Goal: Information Seeking & Learning: Learn about a topic

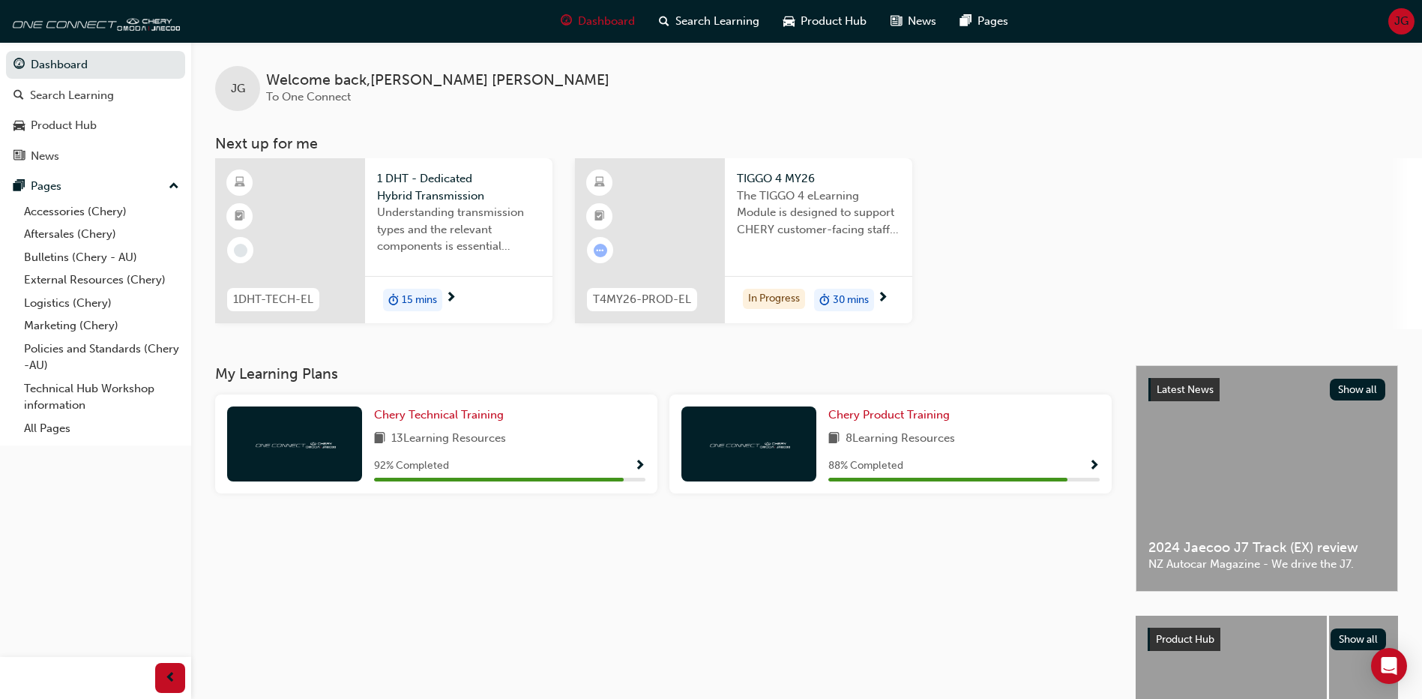
click at [798, 209] on span "The TIGGO 4 eLearning Module is designed to support CHERY customer-facing staff…" at bounding box center [818, 212] width 163 height 51
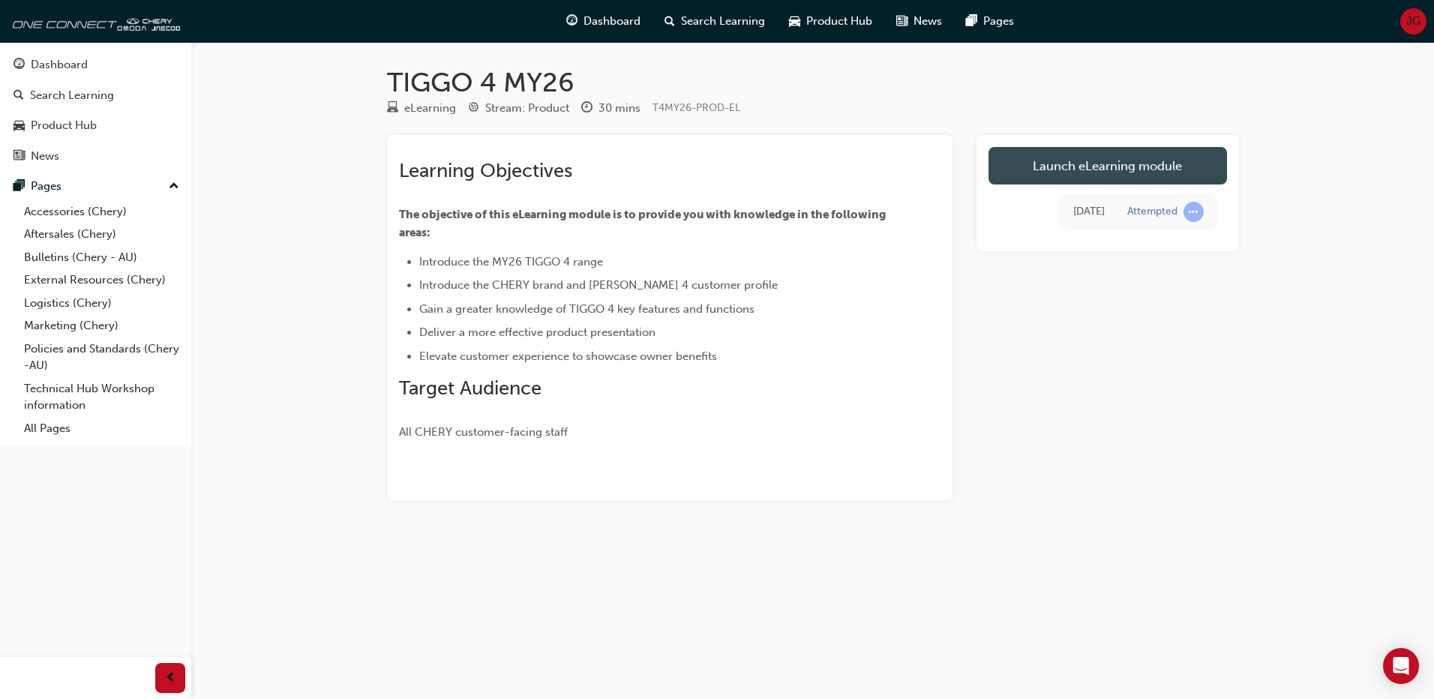
click at [1053, 176] on link "Launch eLearning module" at bounding box center [1107, 165] width 238 height 37
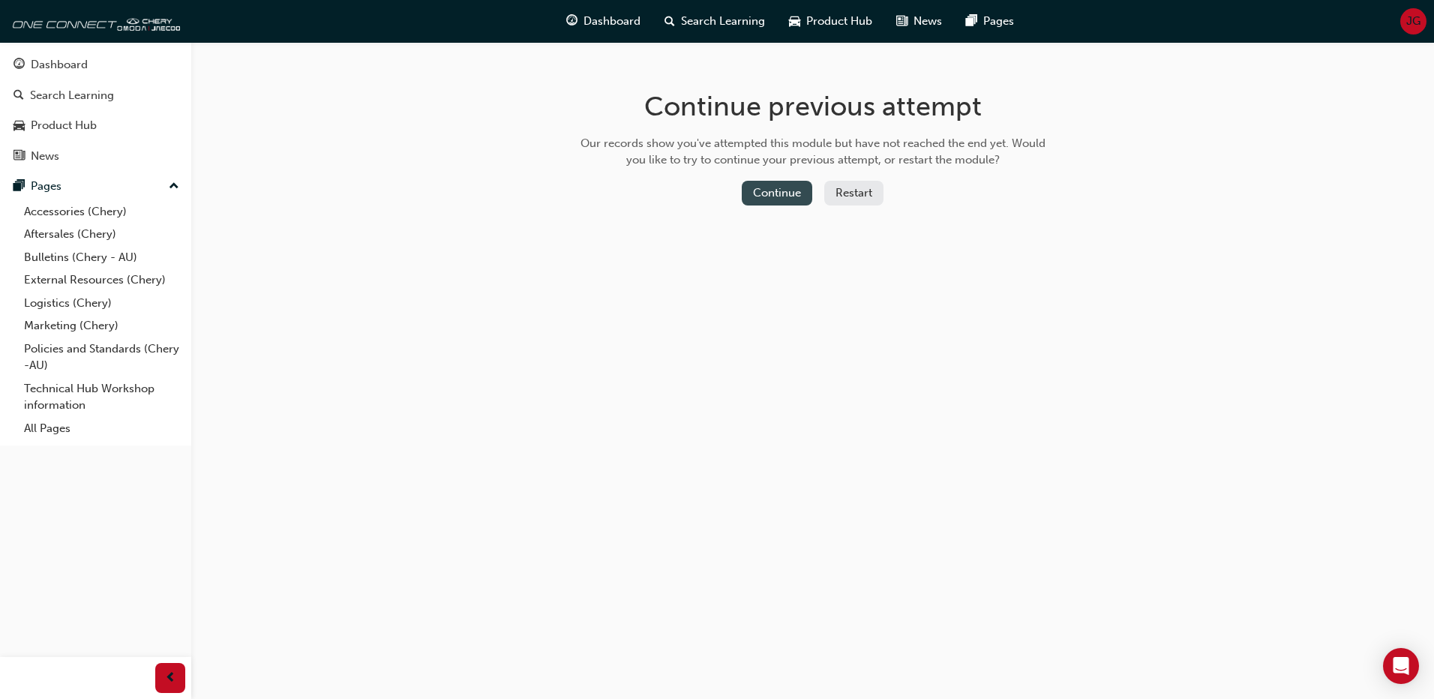
click at [806, 195] on button "Continue" at bounding box center [777, 193] width 70 height 25
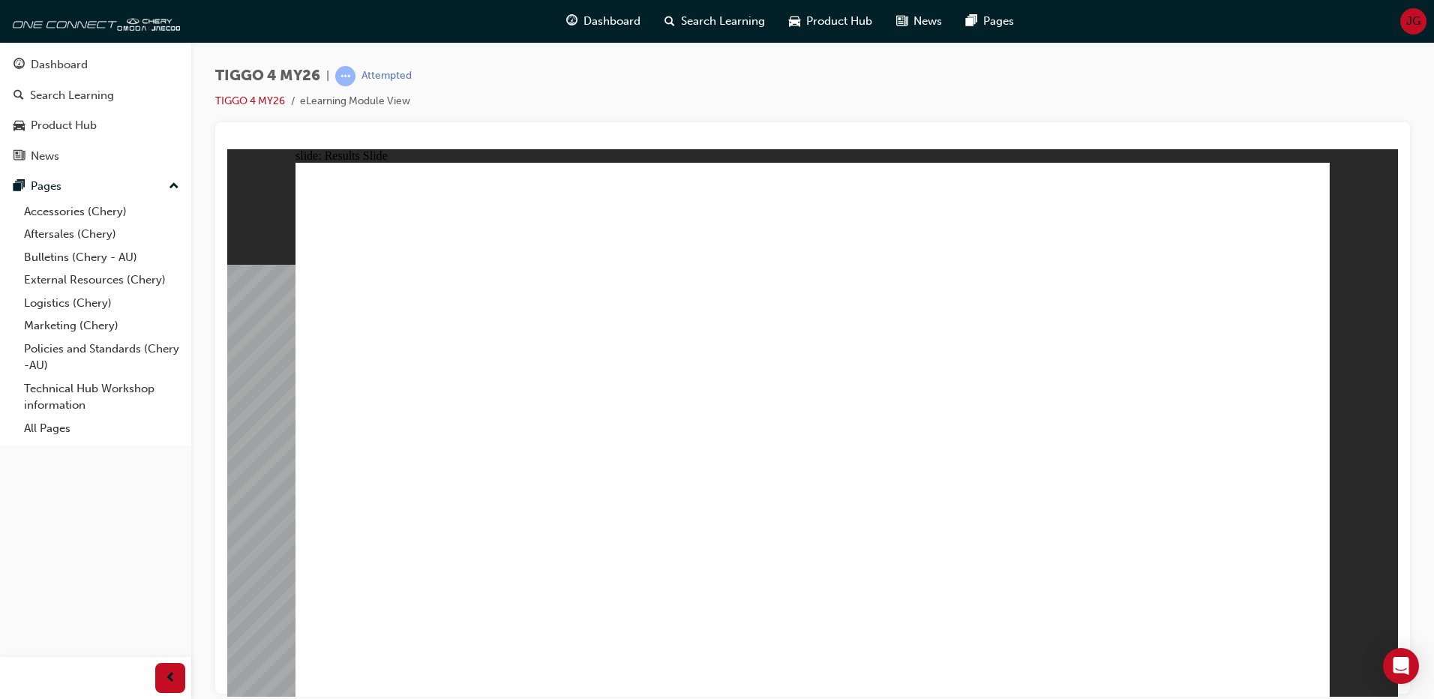
radio input "true"
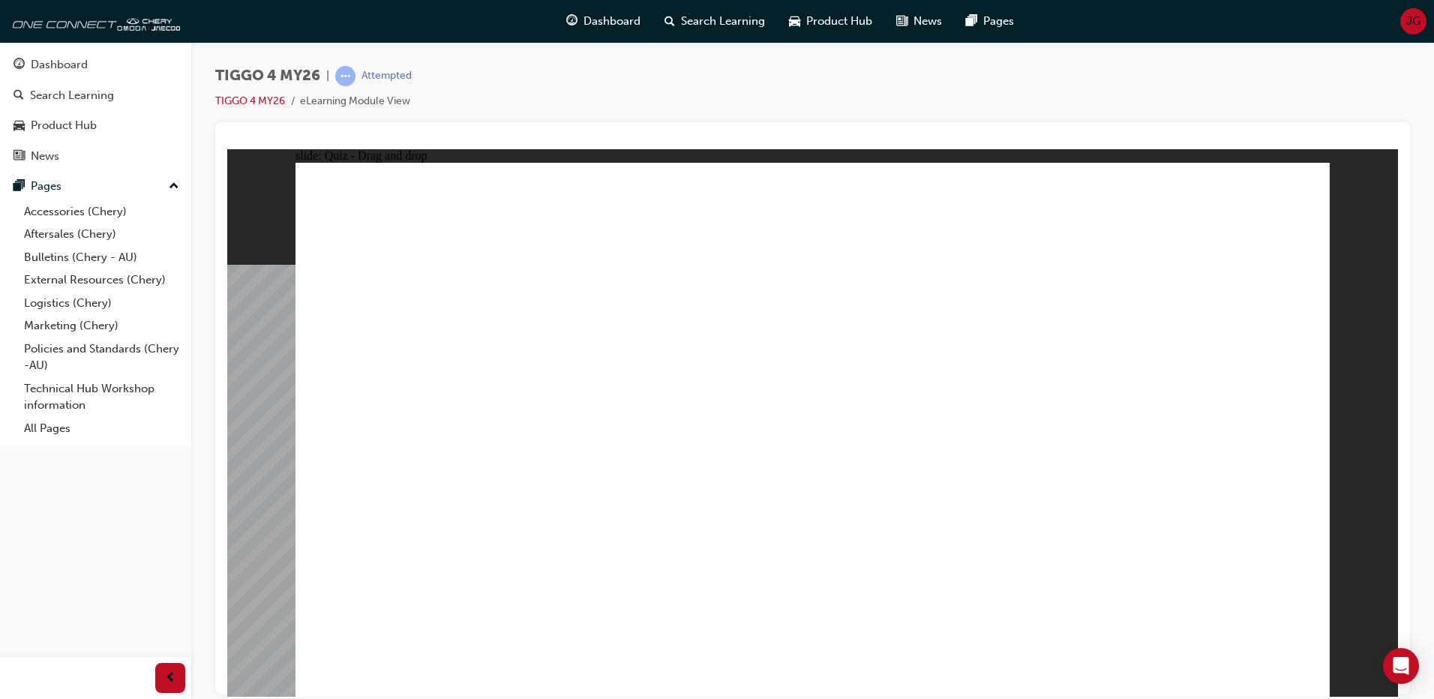
drag, startPoint x: 1216, startPoint y: 346, endPoint x: 1235, endPoint y: 538, distance: 193.6
drag, startPoint x: 774, startPoint y: 347, endPoint x: 979, endPoint y: 533, distance: 277.1
drag, startPoint x: 454, startPoint y: 339, endPoint x: 880, endPoint y: 538, distance: 470.3
drag, startPoint x: 997, startPoint y: 342, endPoint x: 481, endPoint y: 556, distance: 559.1
drag, startPoint x: 420, startPoint y: 556, endPoint x: 634, endPoint y: 561, distance: 214.5
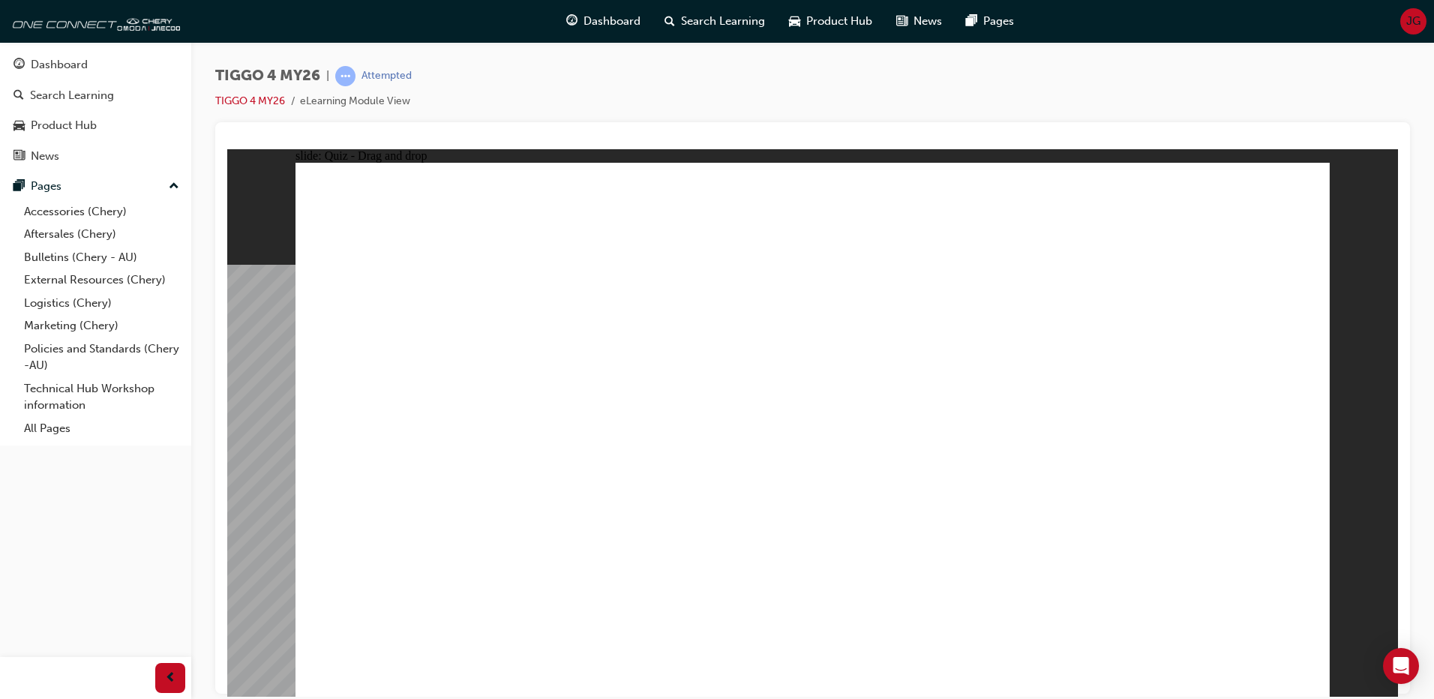
drag, startPoint x: 592, startPoint y: 345, endPoint x: 622, endPoint y: 549, distance: 206.1
drag, startPoint x: 1043, startPoint y: 356, endPoint x: 452, endPoint y: 573, distance: 629.4
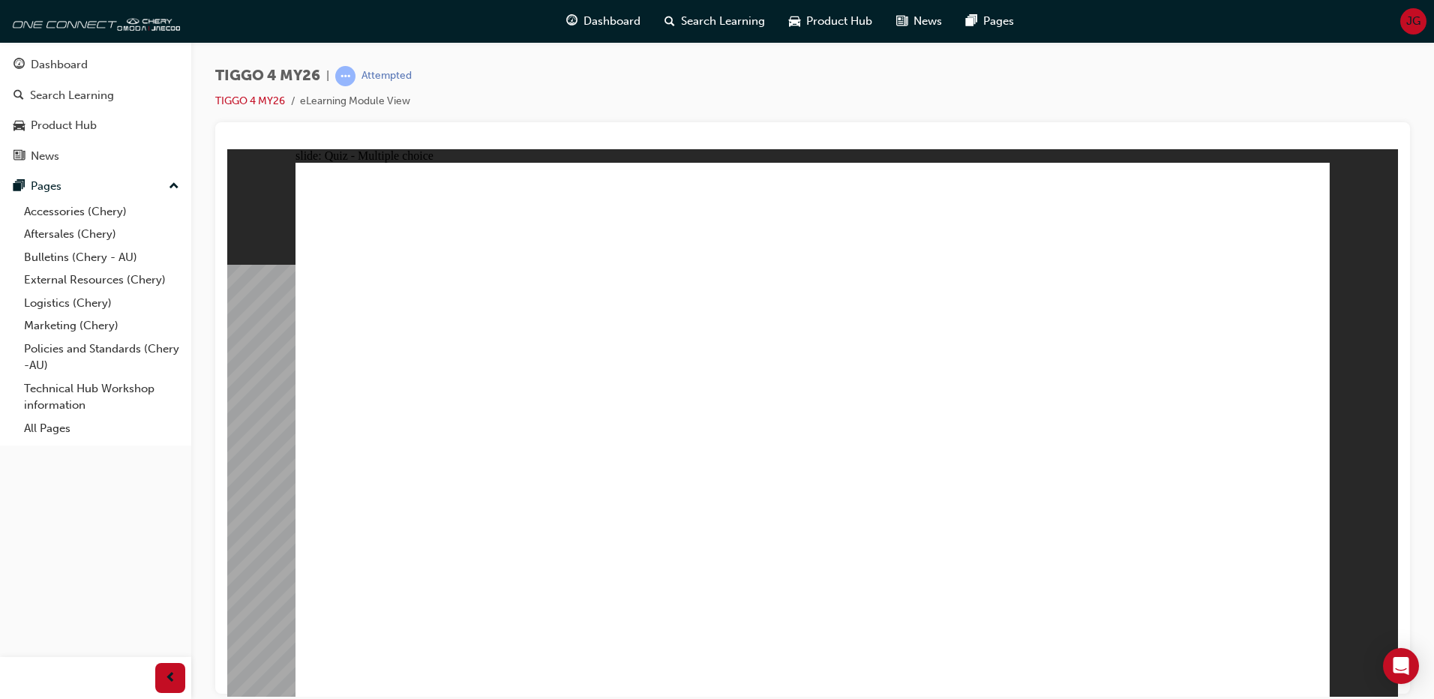
radio input "true"
drag, startPoint x: 860, startPoint y: 375, endPoint x: 855, endPoint y: 389, distance: 15.2
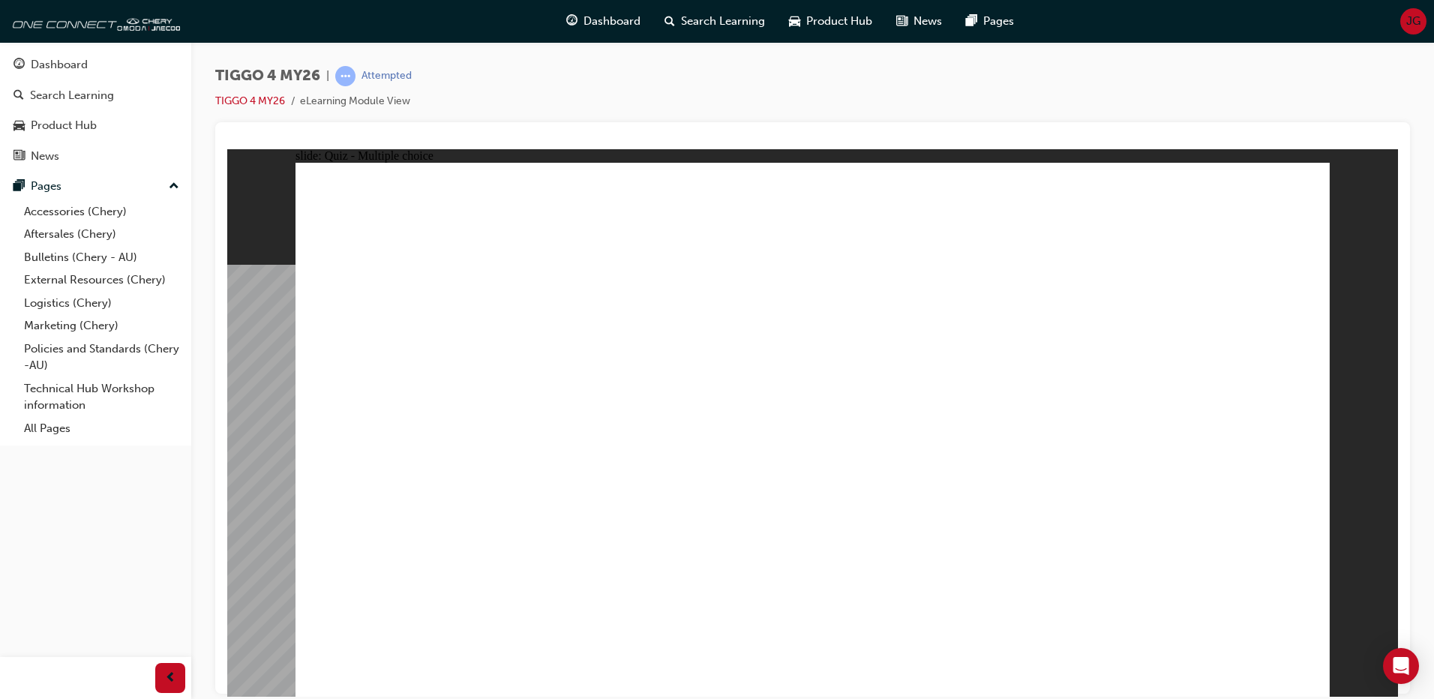
radio input "true"
drag, startPoint x: 763, startPoint y: 417, endPoint x: 884, endPoint y: 328, distance: 149.7
drag, startPoint x: 695, startPoint y: 371, endPoint x: 1186, endPoint y: 336, distance: 492.4
drag, startPoint x: 649, startPoint y: 493, endPoint x: 898, endPoint y: 376, distance: 275.4
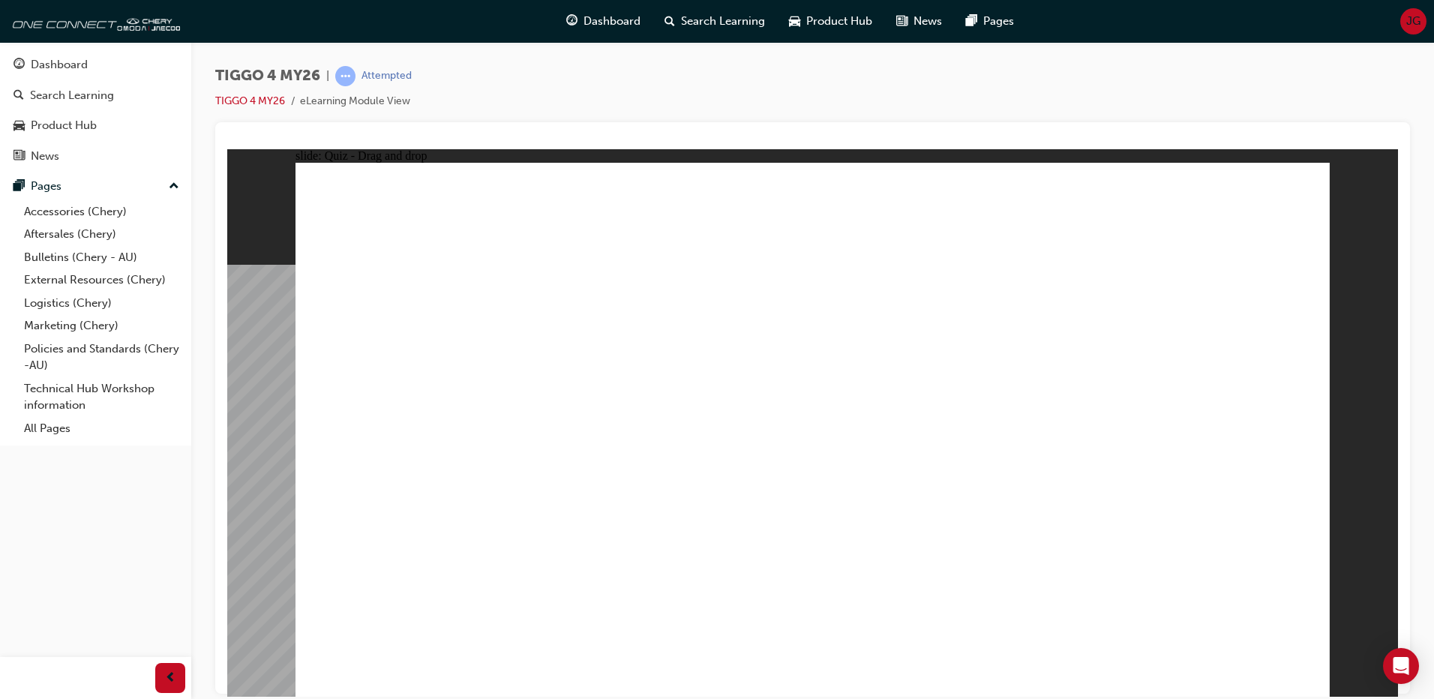
drag, startPoint x: 892, startPoint y: 340, endPoint x: 1117, endPoint y: 348, distance: 225.1
drag, startPoint x: 1094, startPoint y: 296, endPoint x: 845, endPoint y: 353, distance: 255.4
drag, startPoint x: 883, startPoint y: 300, endPoint x: 1128, endPoint y: 366, distance: 253.9
drag, startPoint x: 442, startPoint y: 446, endPoint x: 1213, endPoint y: 424, distance: 771.9
drag, startPoint x: 454, startPoint y: 478, endPoint x: 950, endPoint y: 383, distance: 504.6
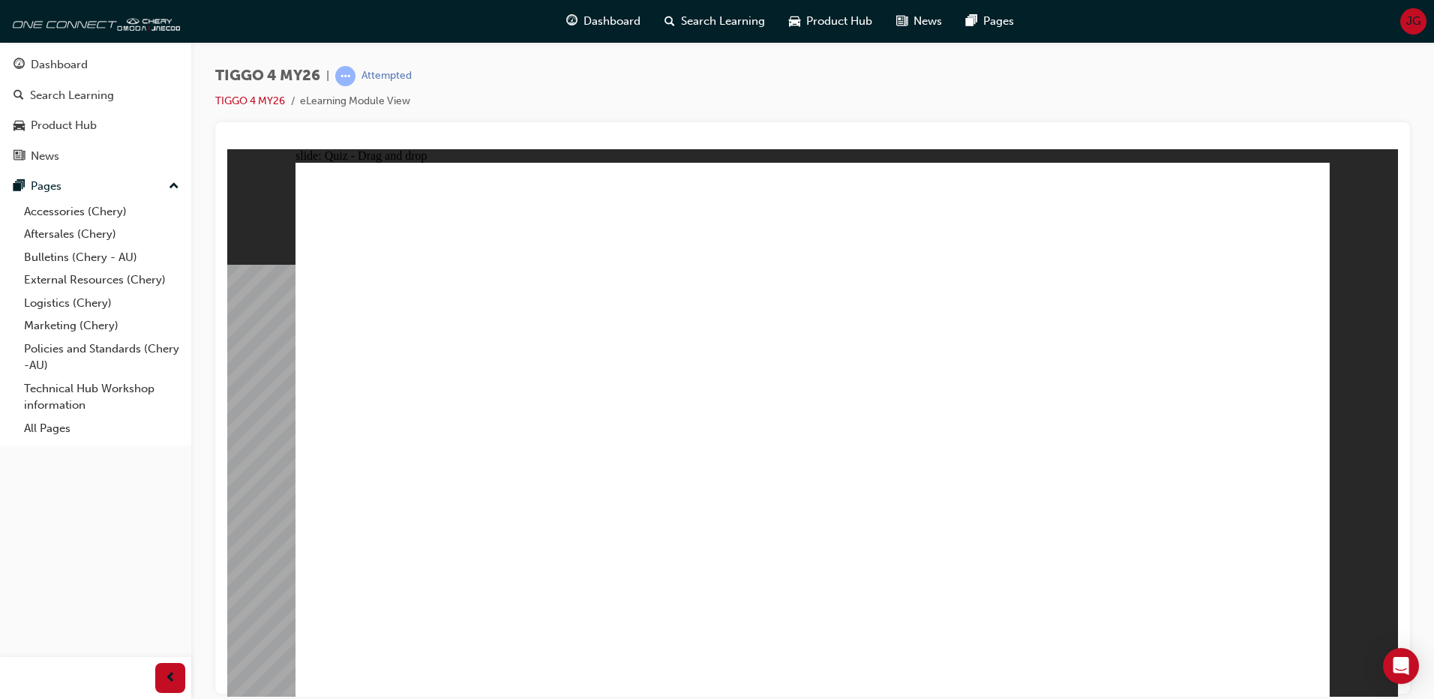
drag, startPoint x: 469, startPoint y: 547, endPoint x: 1095, endPoint y: 445, distance: 633.6
drag, startPoint x: 465, startPoint y: 379, endPoint x: 949, endPoint y: 438, distance: 487.3
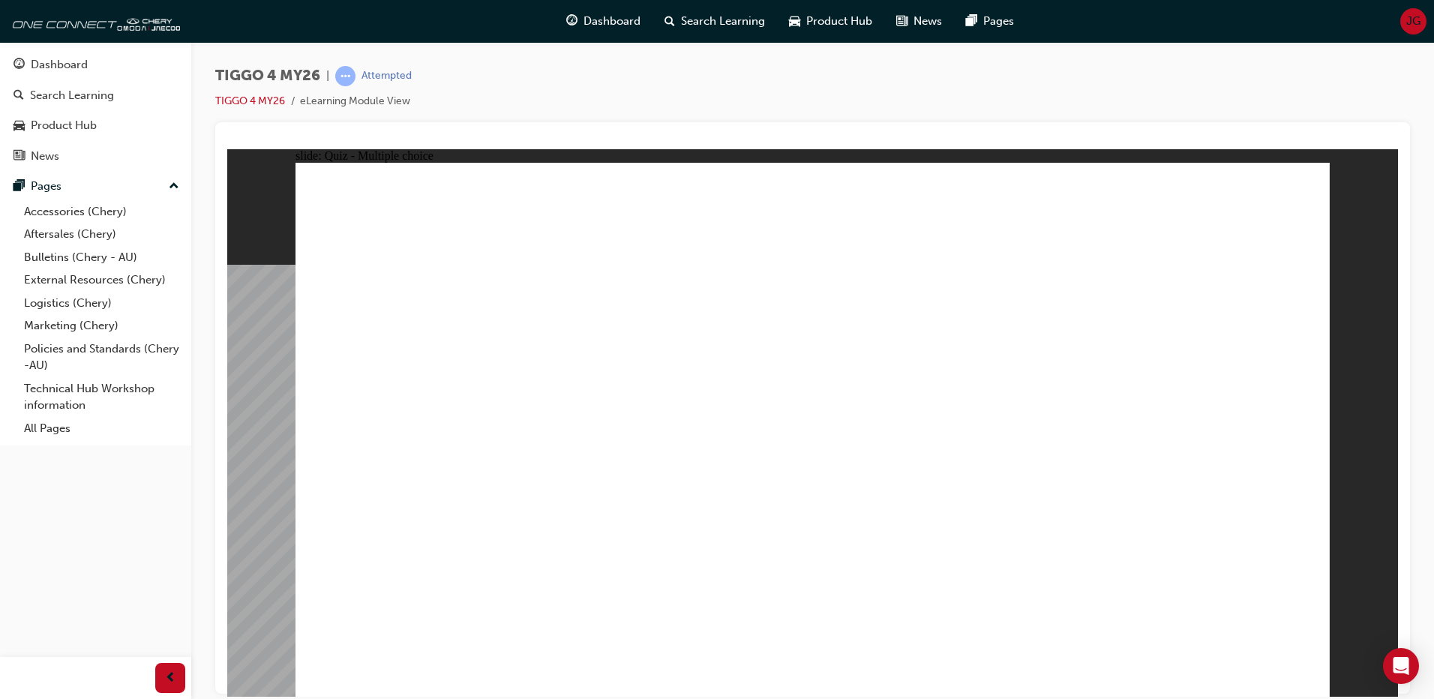
radio input "true"
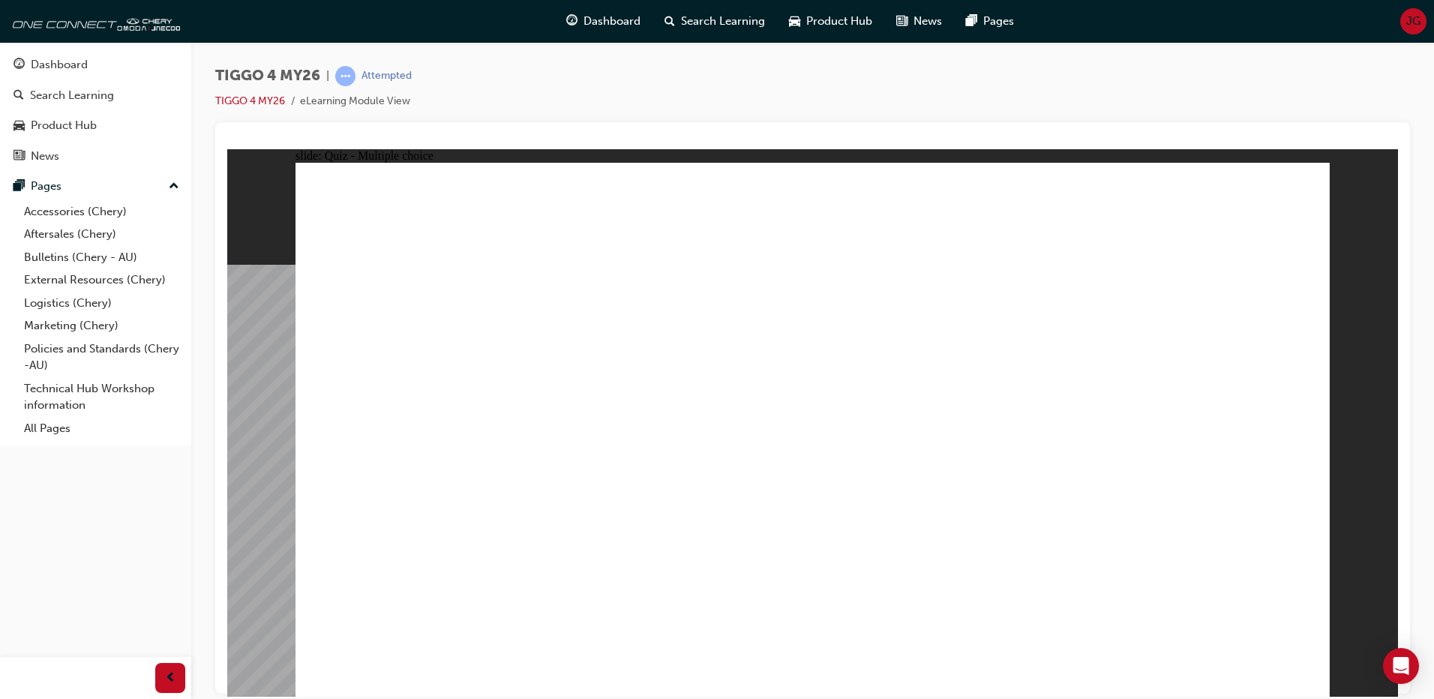
radio input "true"
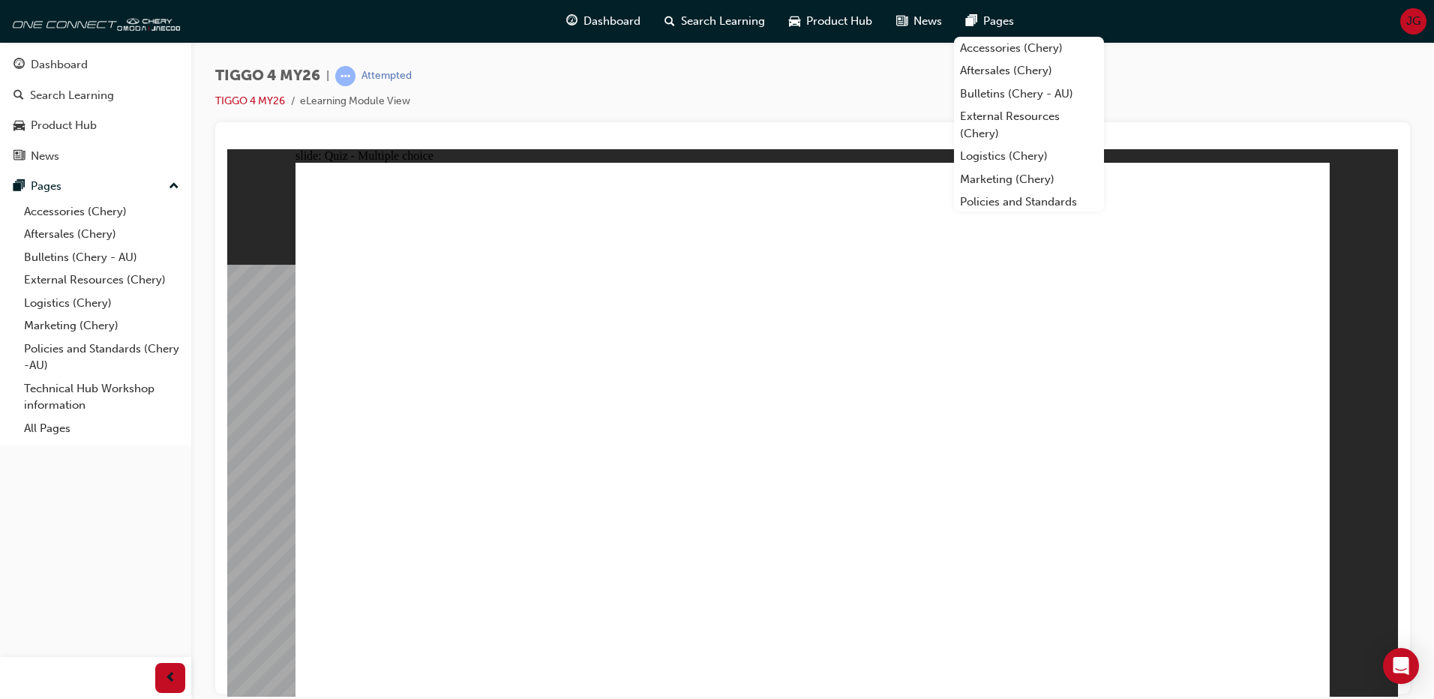
click at [699, 122] on div at bounding box center [812, 407] width 1194 height 571
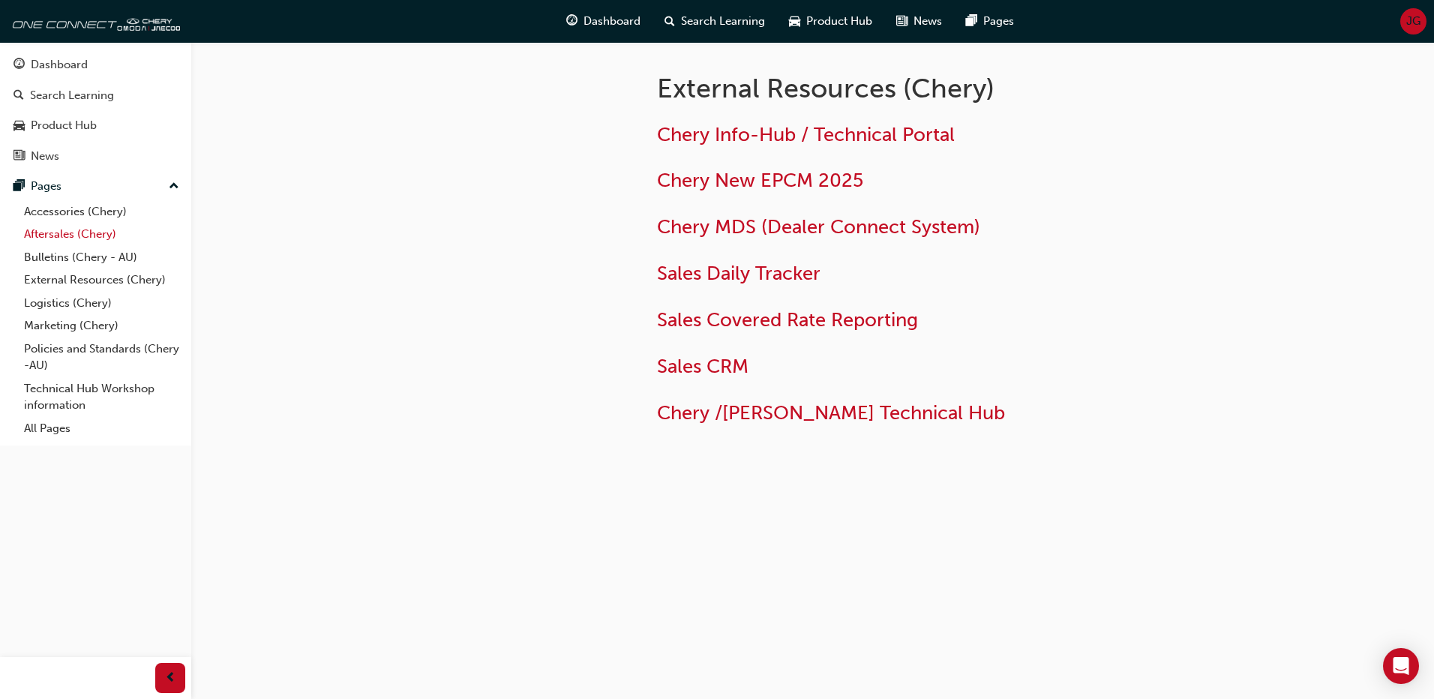
click at [79, 238] on link "Aftersales (Chery)" at bounding box center [101, 234] width 167 height 23
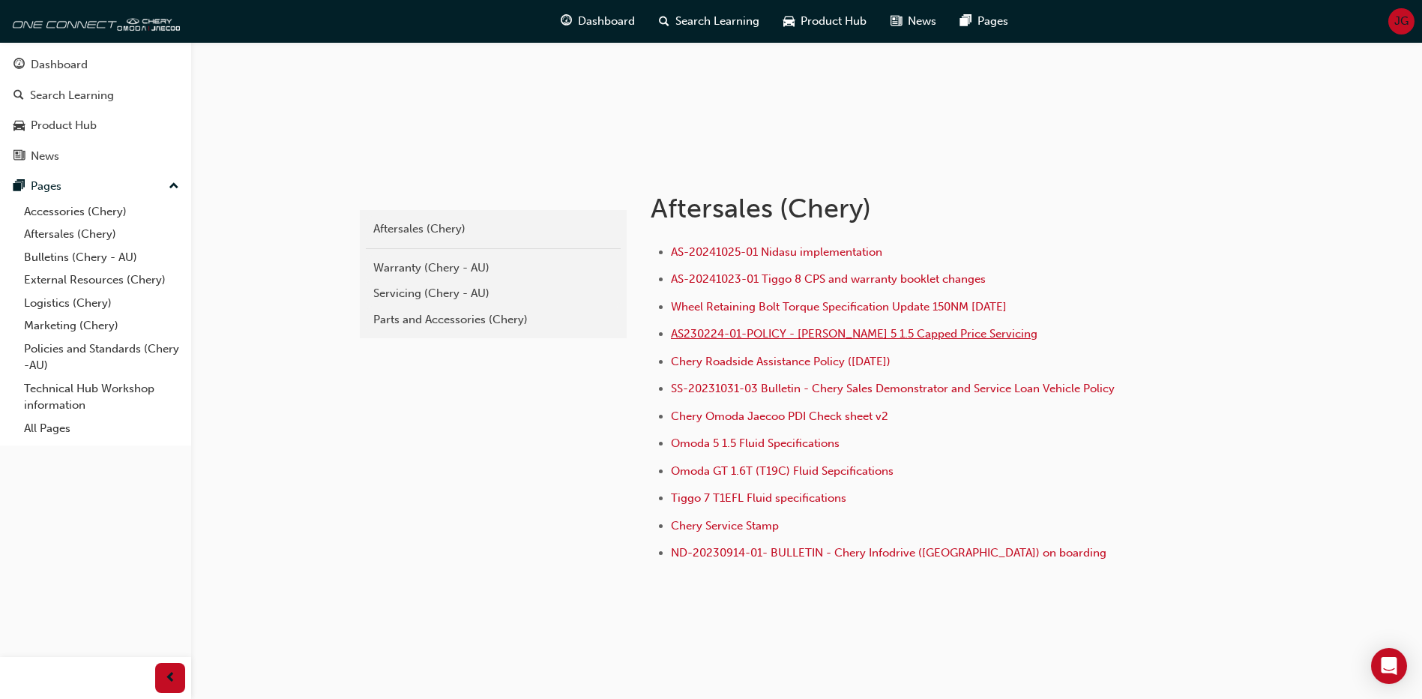
scroll to position [191, 0]
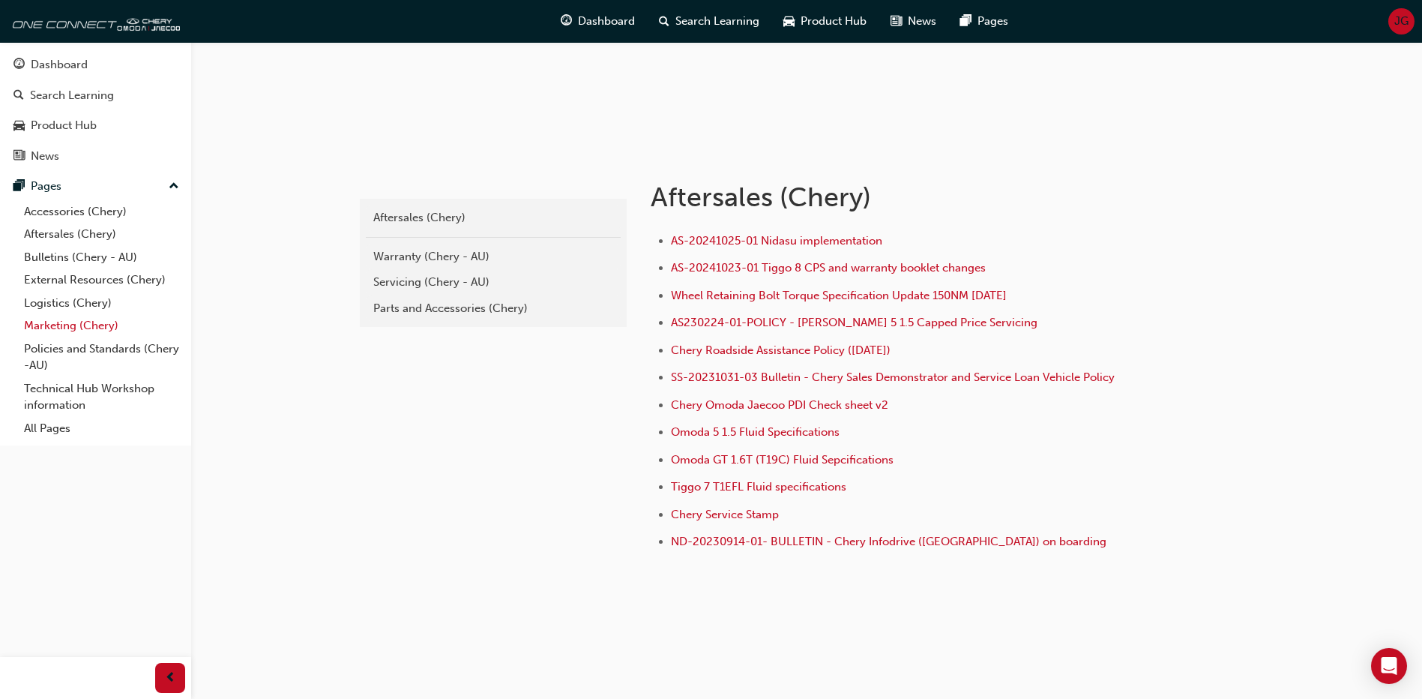
click at [97, 331] on link "Marketing (Chery)" at bounding box center [101, 325] width 167 height 23
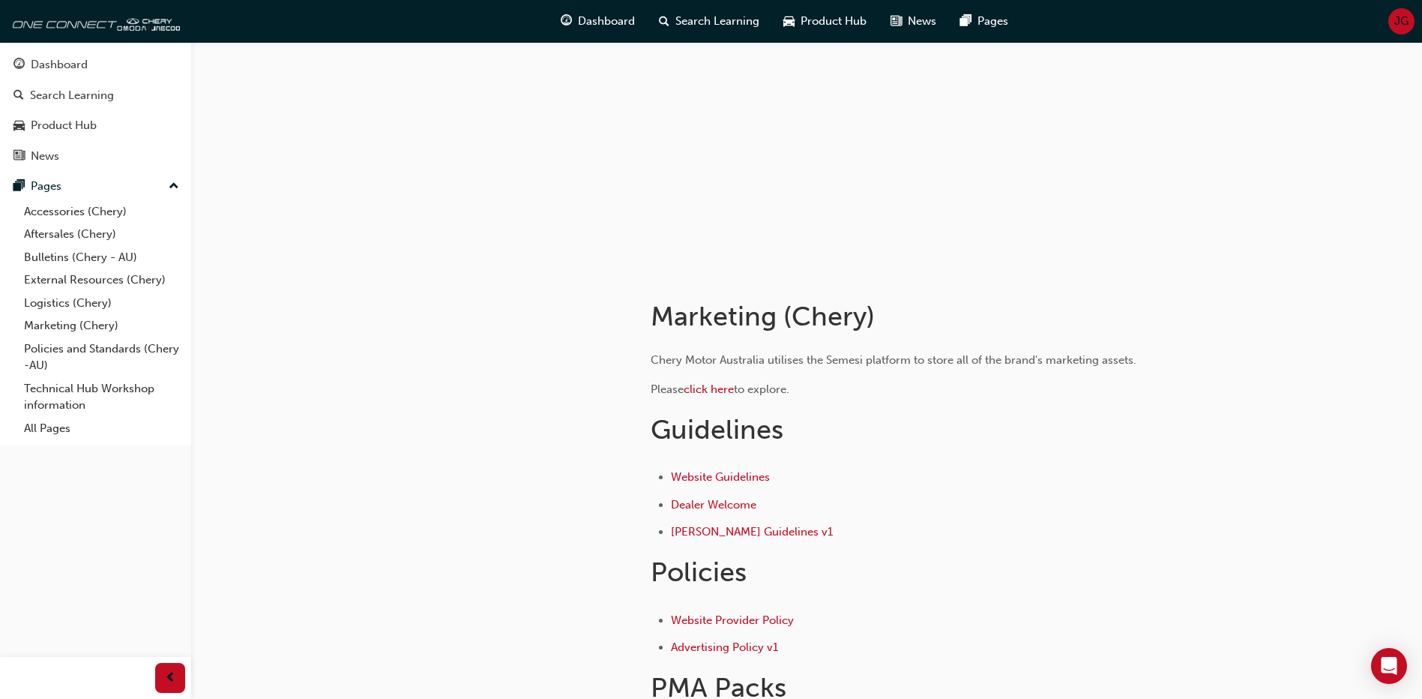
scroll to position [42, 0]
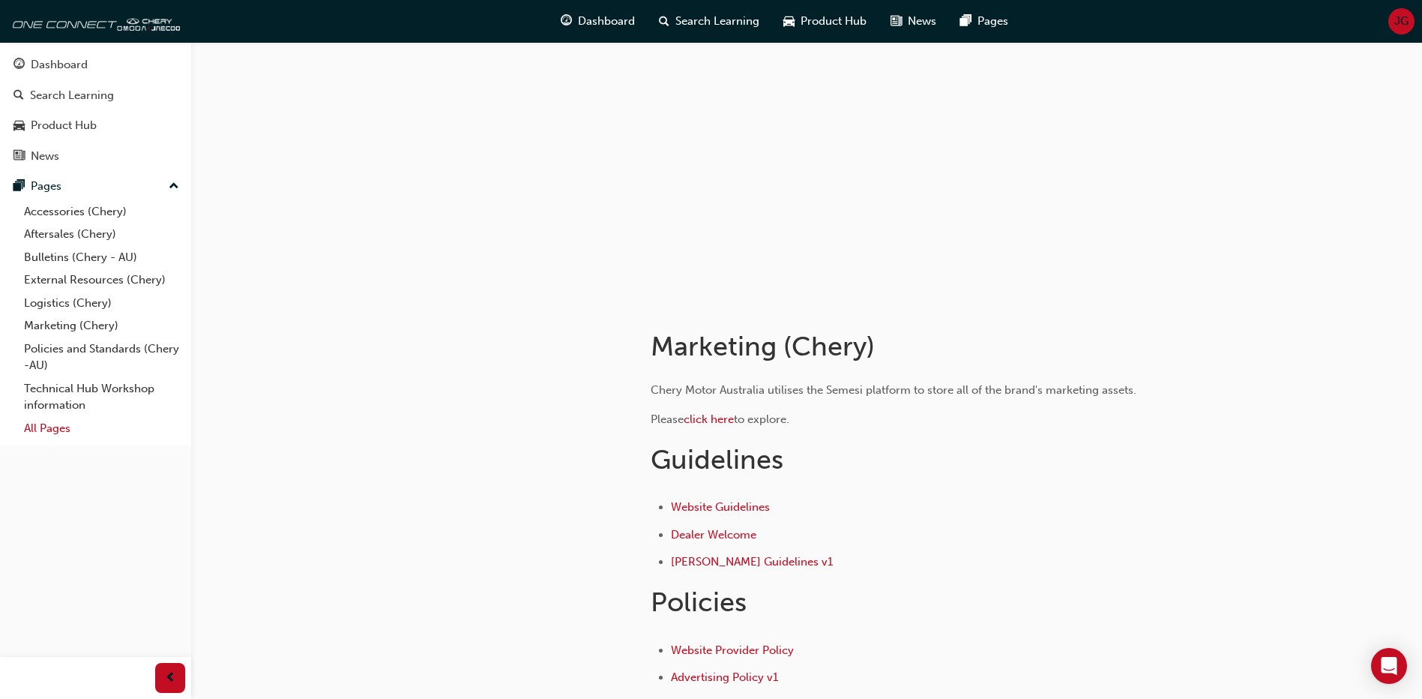
click at [63, 427] on link "All Pages" at bounding box center [101, 428] width 167 height 23
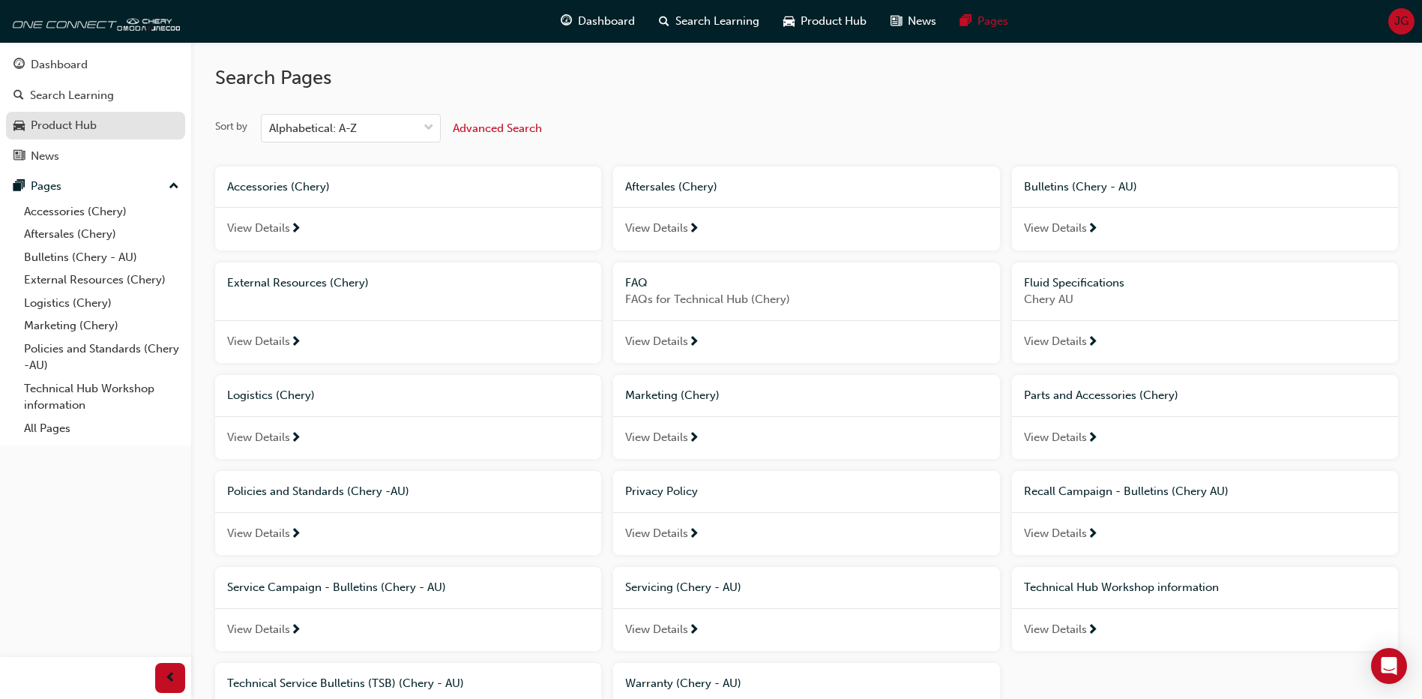
click at [64, 127] on div "Product Hub" at bounding box center [64, 125] width 66 height 17
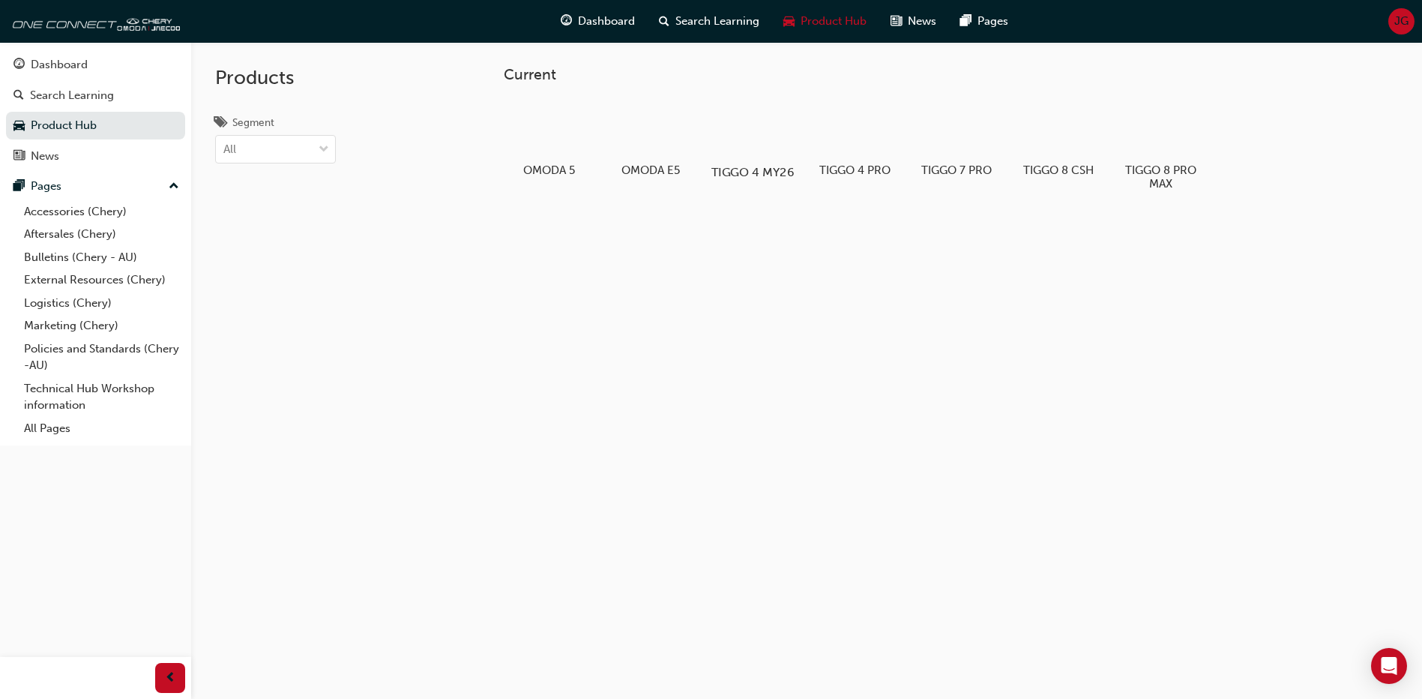
click at [755, 135] on div at bounding box center [753, 129] width 83 height 60
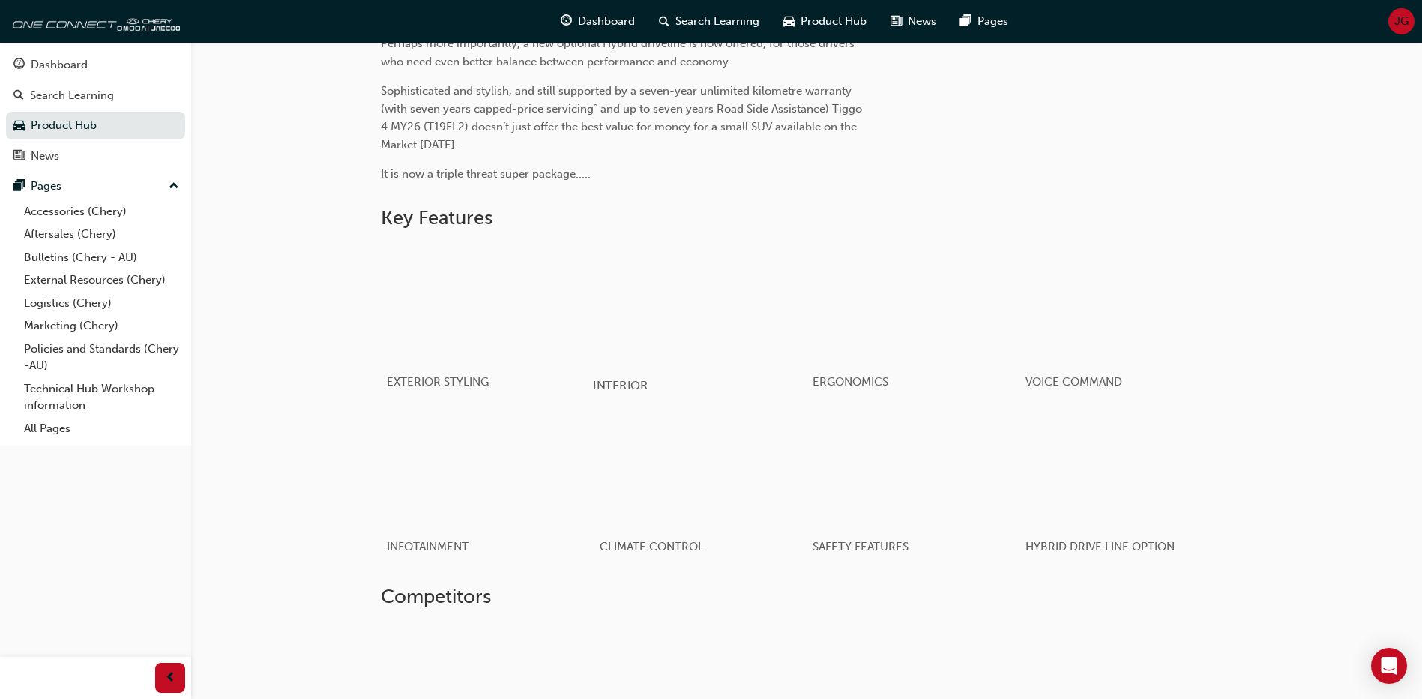
scroll to position [750, 0]
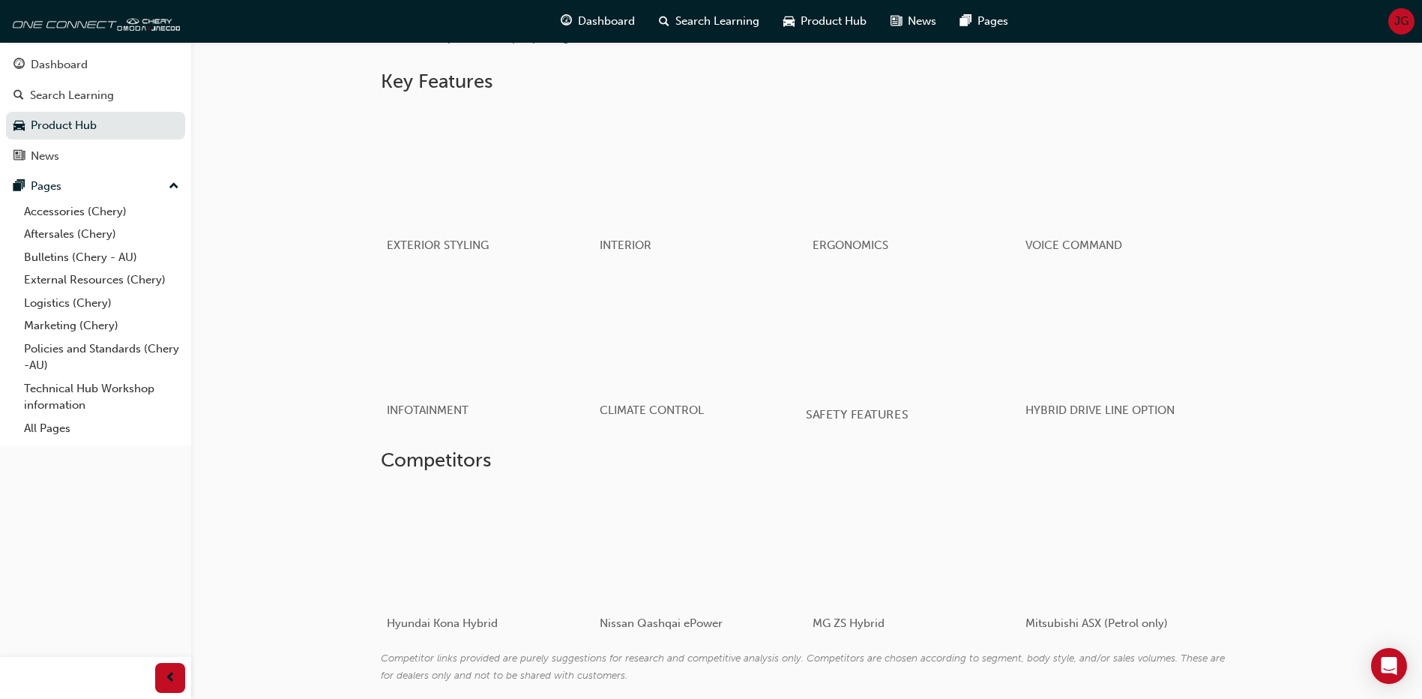
click at [949, 369] on div "button" at bounding box center [913, 332] width 214 height 120
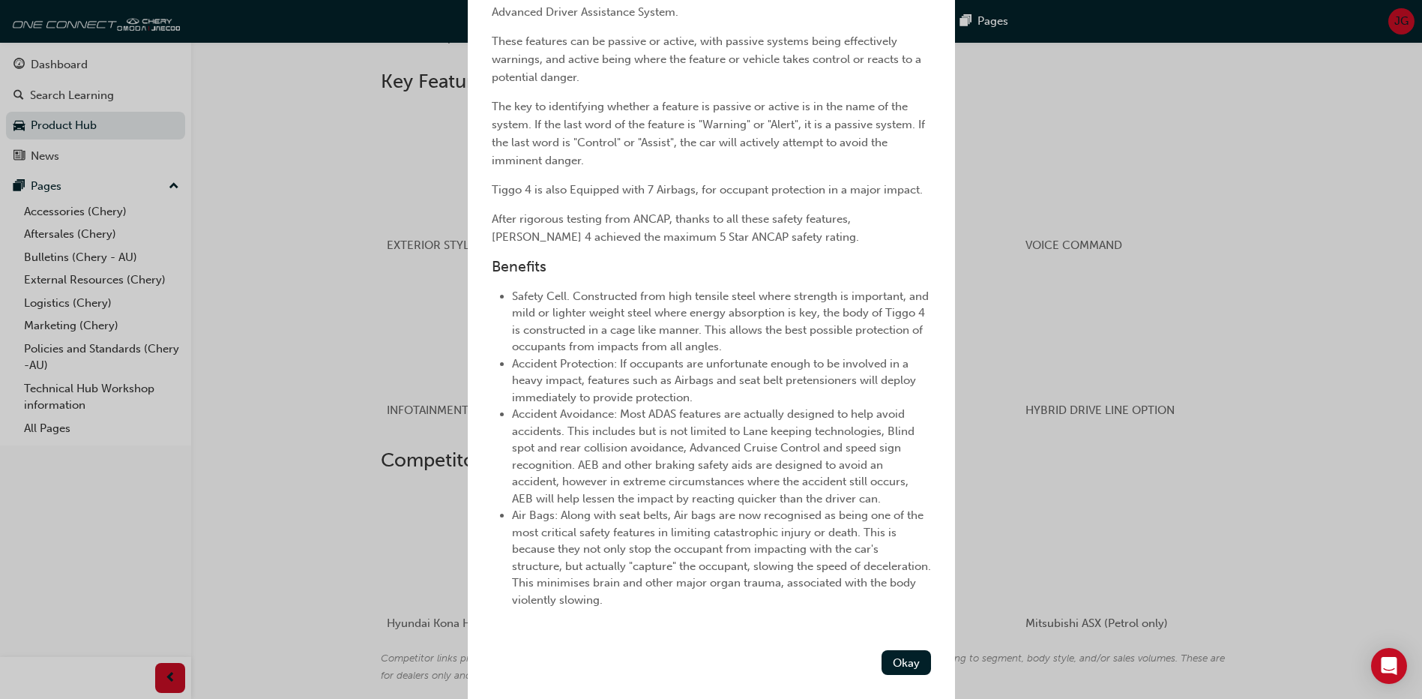
scroll to position [473, 0]
click at [904, 670] on button "Okay" at bounding box center [906, 662] width 49 height 25
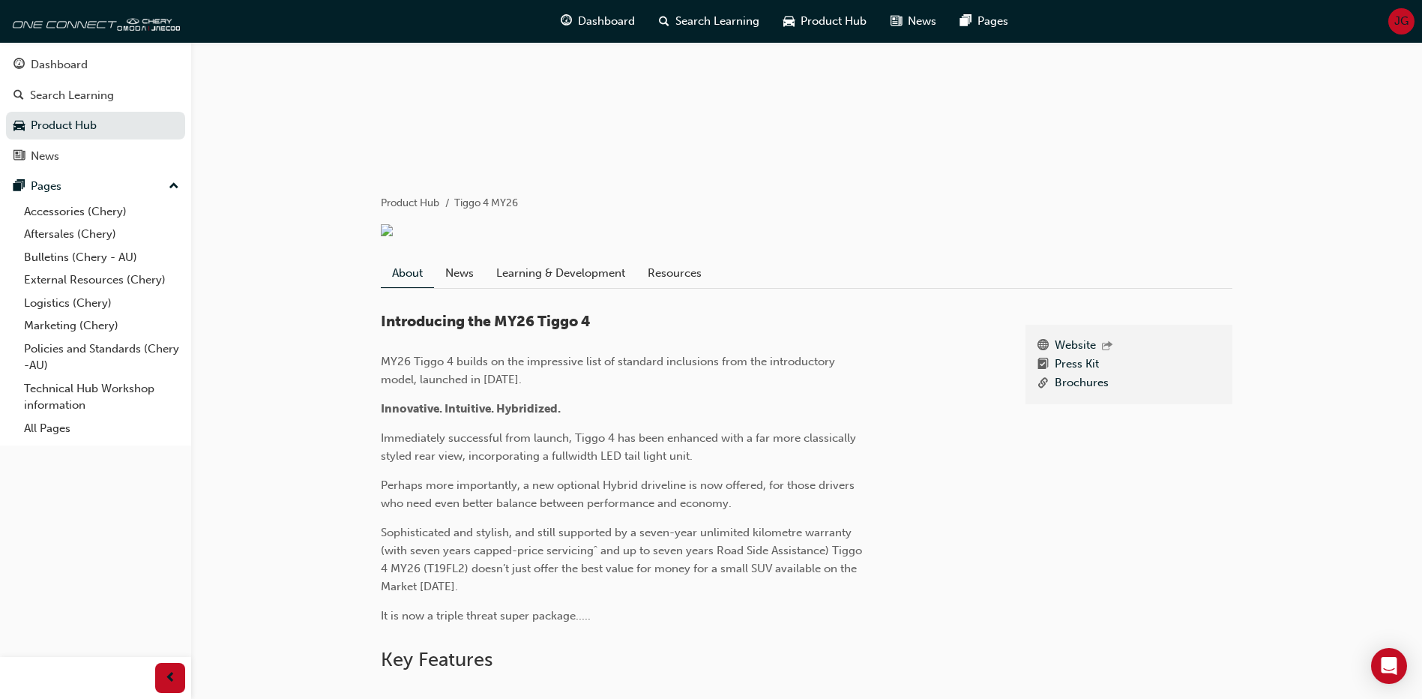
scroll to position [0, 0]
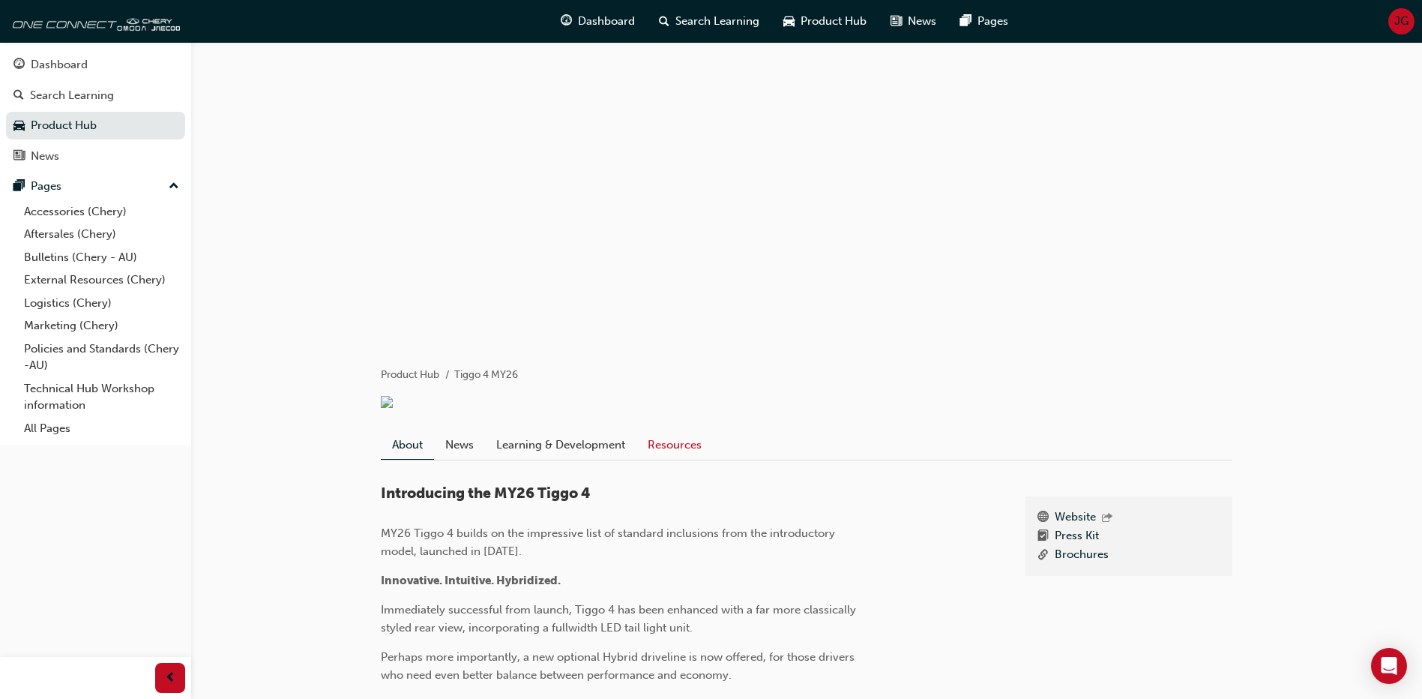
click at [676, 448] on link "Resources" at bounding box center [675, 444] width 76 height 28
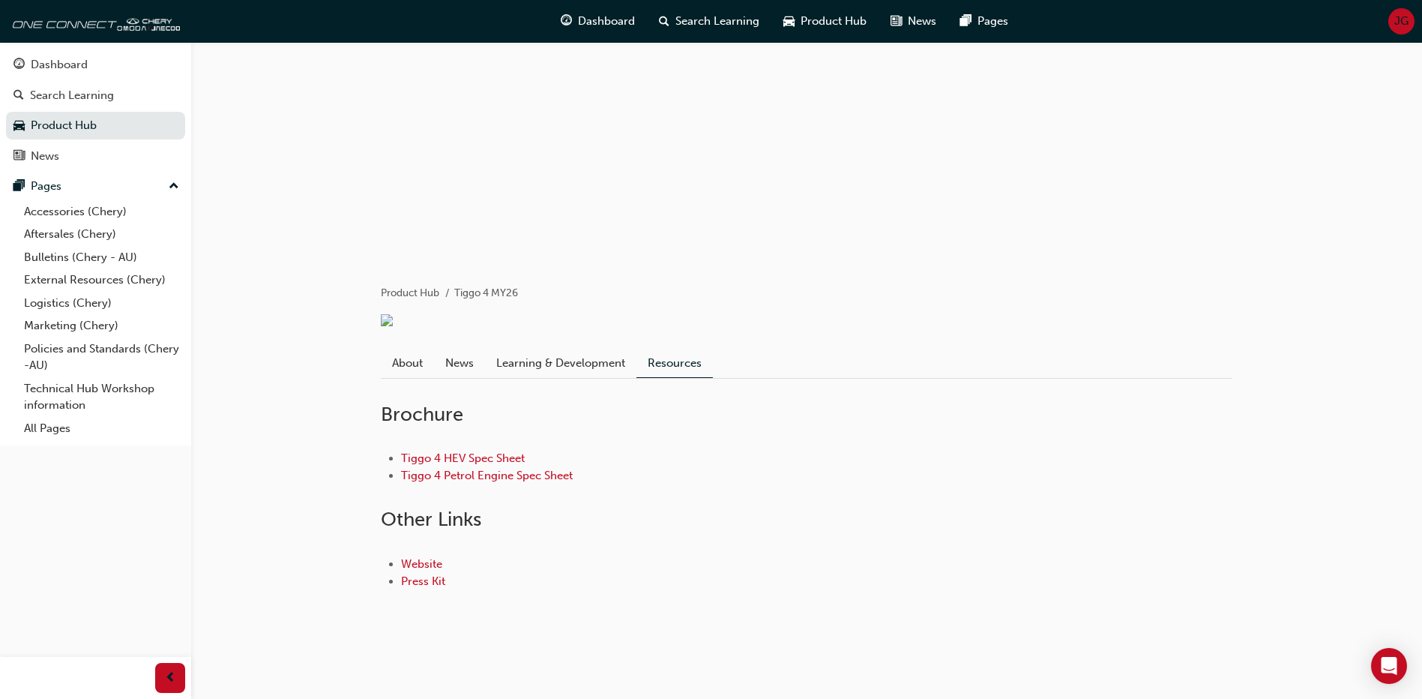
scroll to position [92, 0]
click at [471, 472] on link "Tiggo 4 Petrol Engine Spec Sheet" at bounding box center [487, 475] width 172 height 13
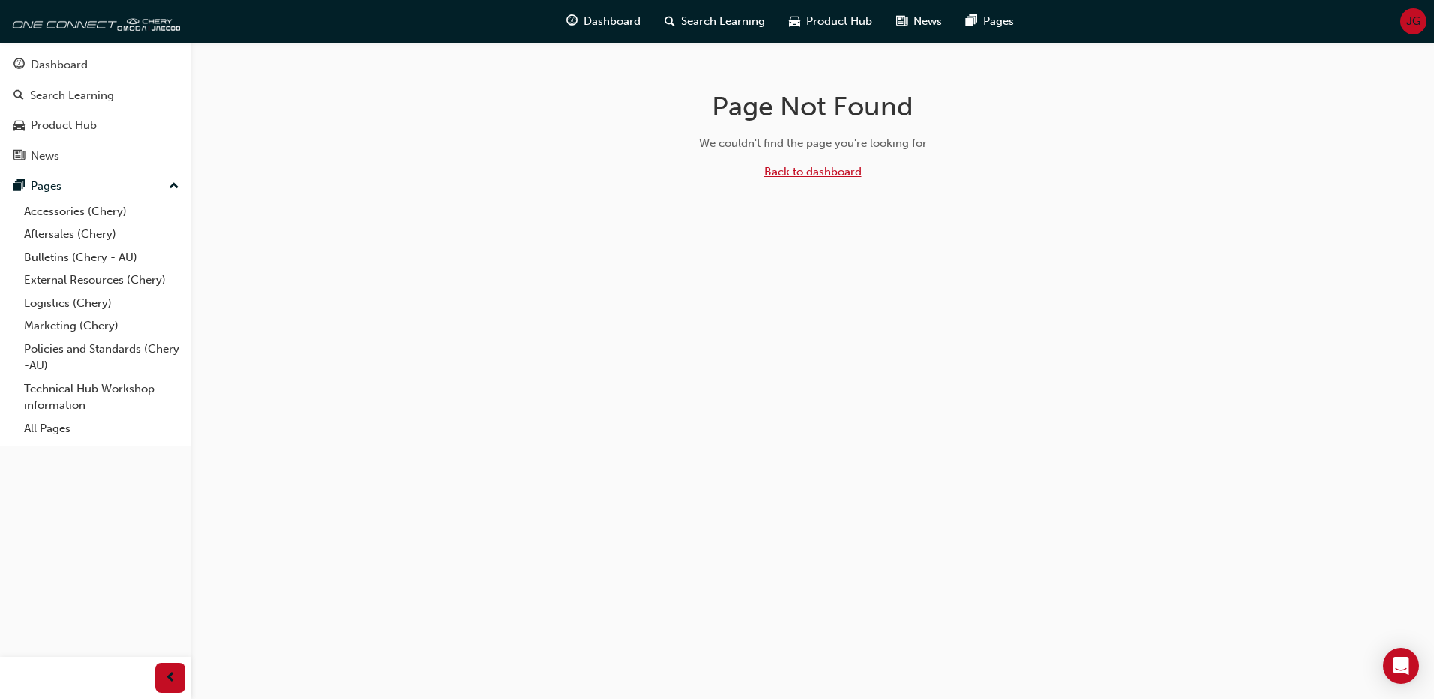
click at [811, 176] on link "Back to dashboard" at bounding box center [812, 171] width 97 height 13
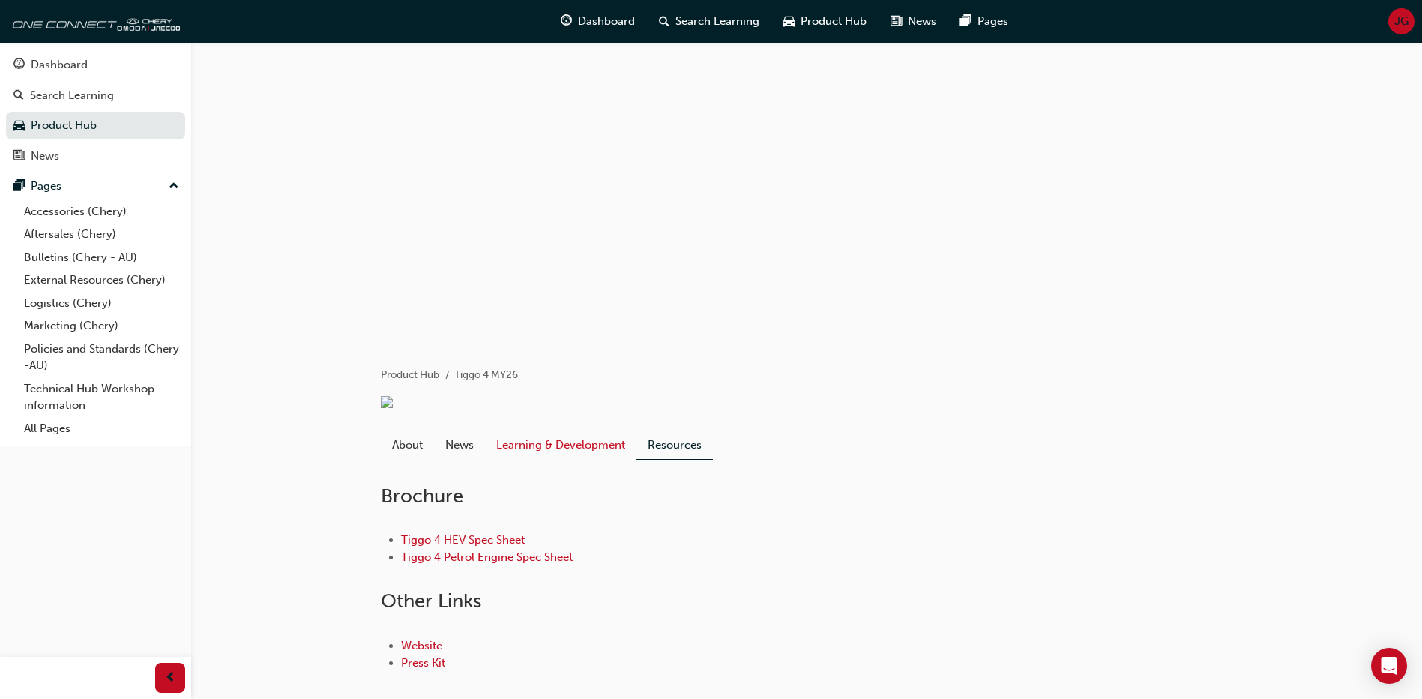
click at [568, 455] on link "Learning & Development" at bounding box center [560, 444] width 151 height 28
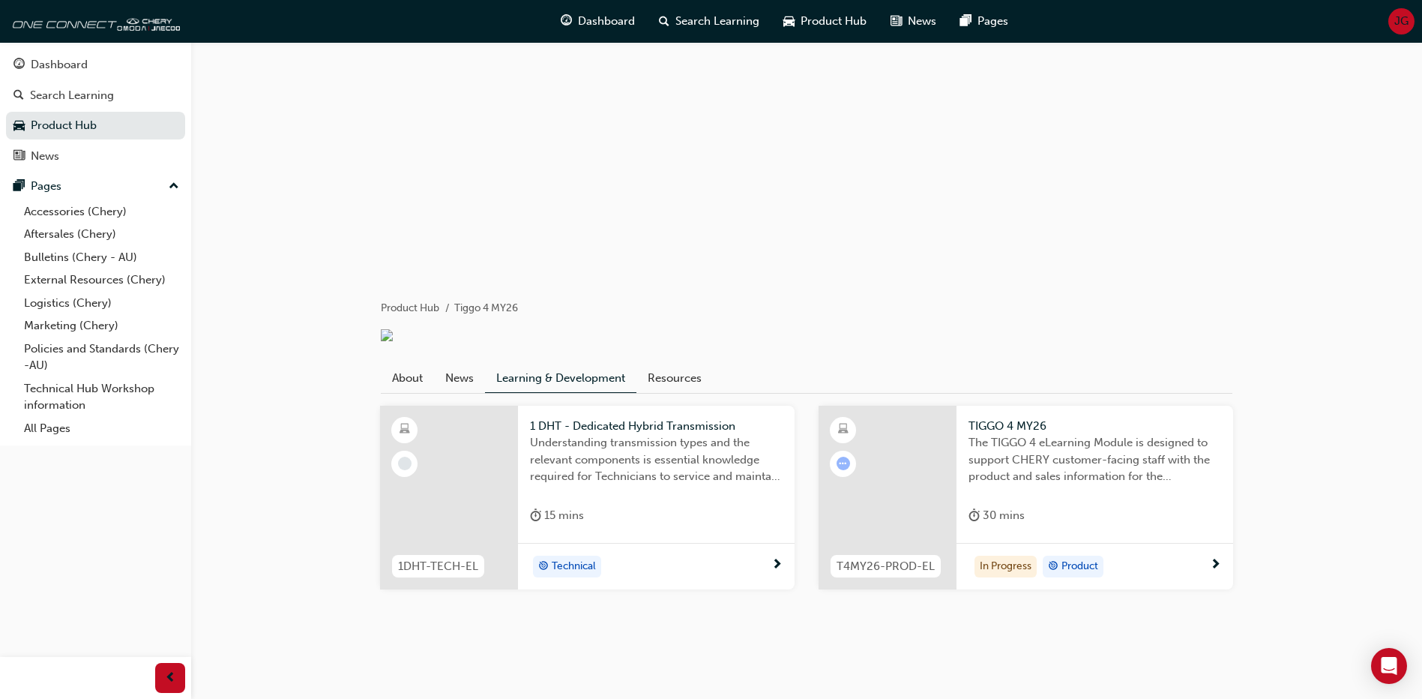
scroll to position [77, 0]
click at [687, 372] on link "Resources" at bounding box center [675, 378] width 76 height 28
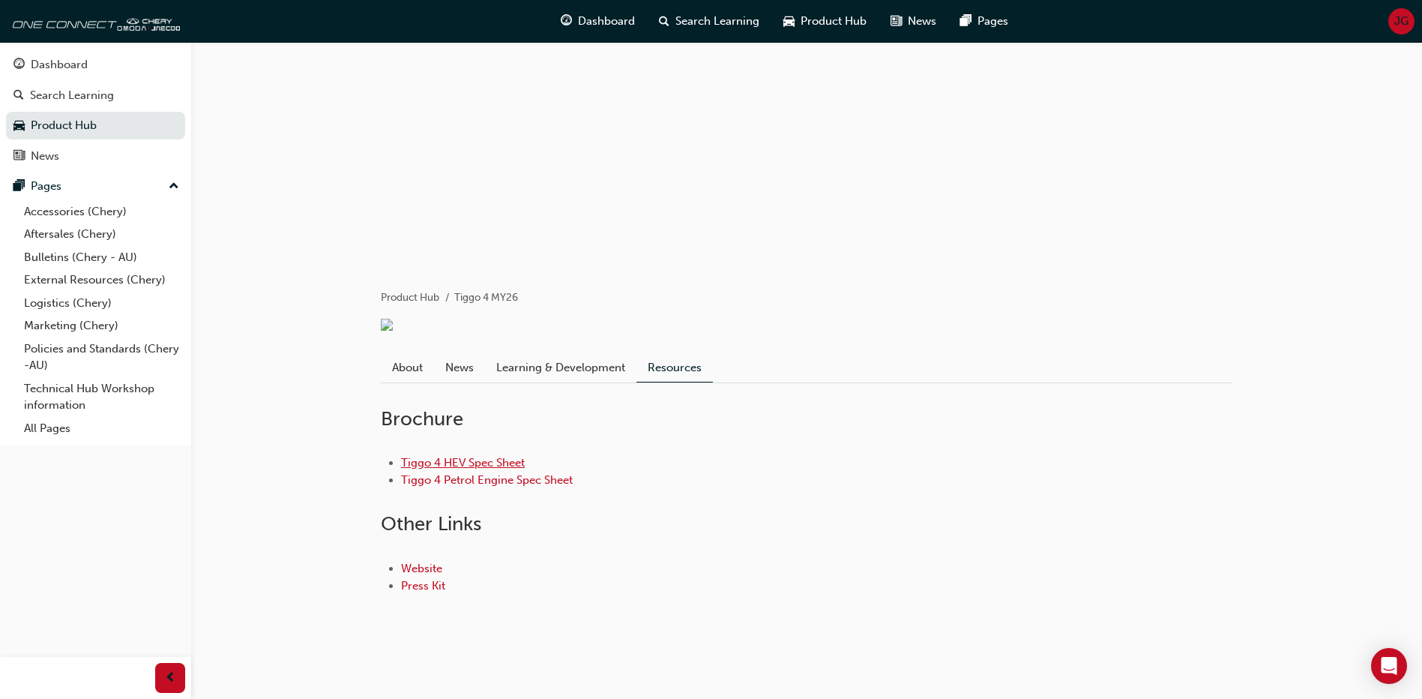
click at [450, 469] on link "Tiggo 4 HEV Spec Sheet" at bounding box center [463, 462] width 124 height 13
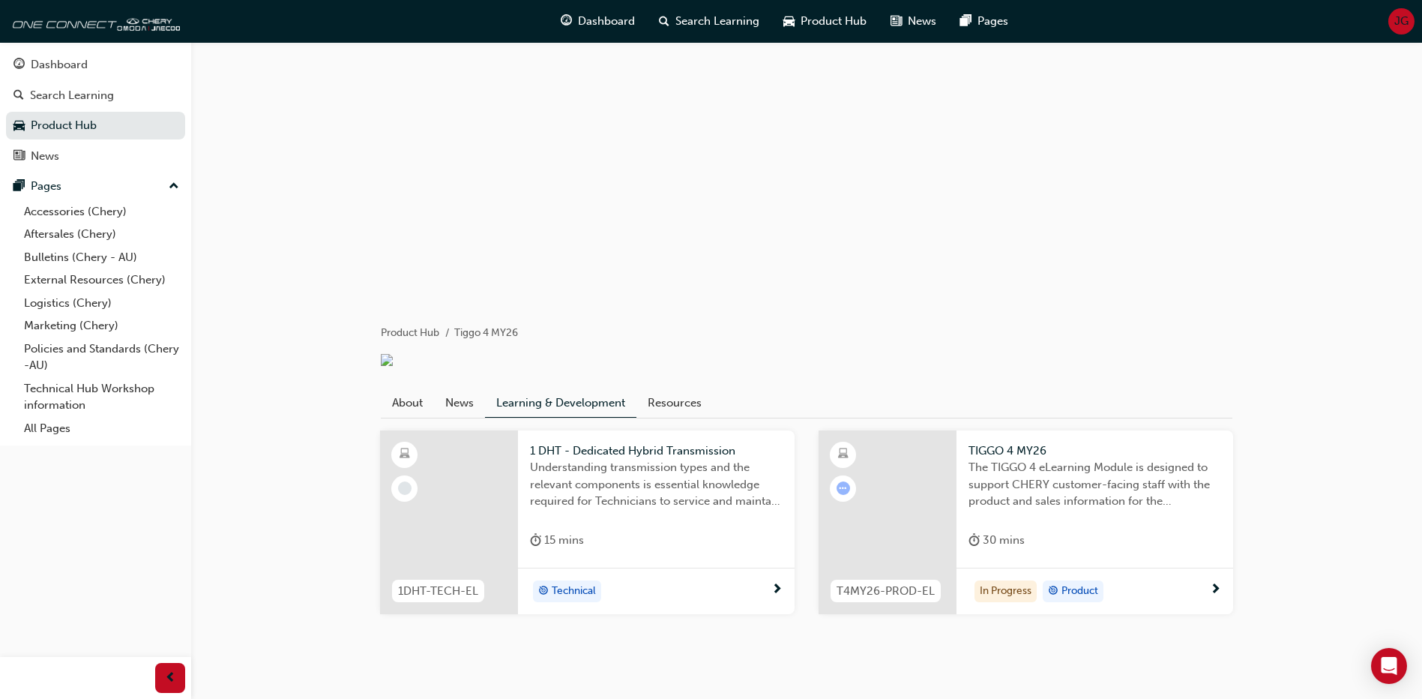
scroll to position [77, 0]
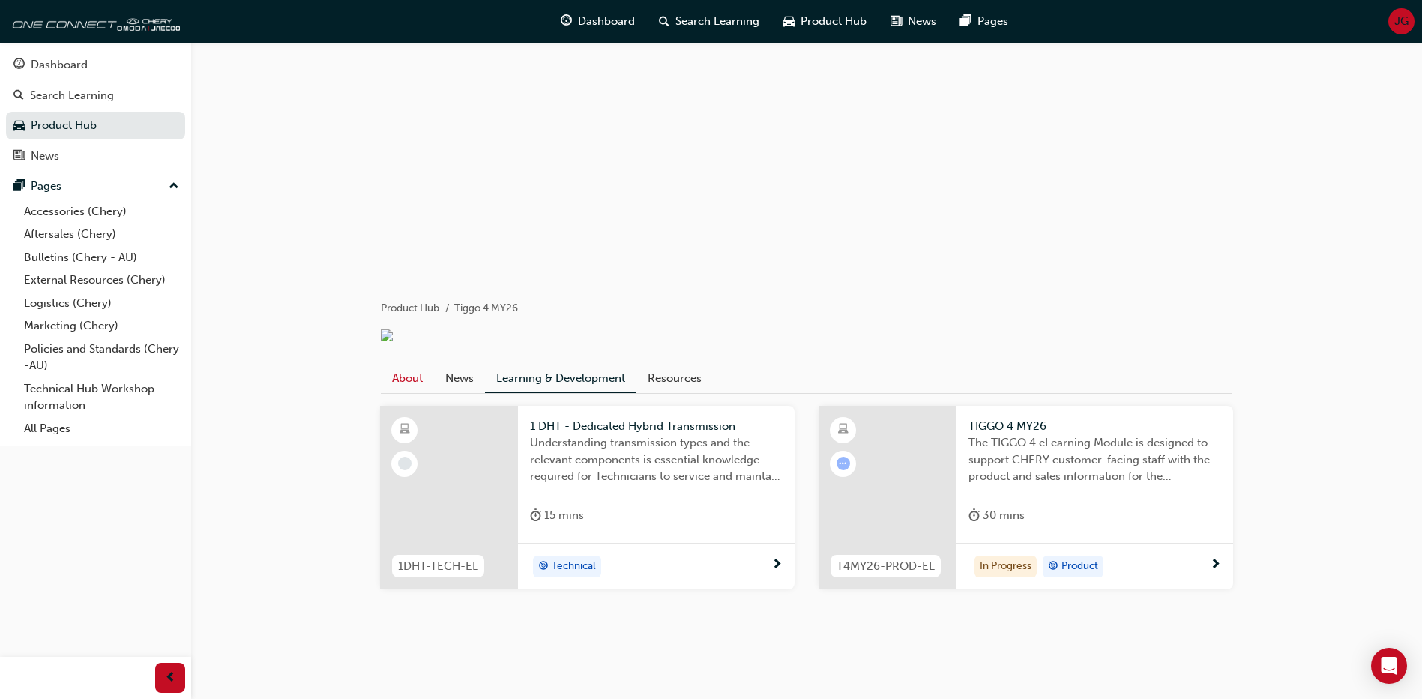
click at [402, 371] on link "About" at bounding box center [407, 378] width 53 height 28
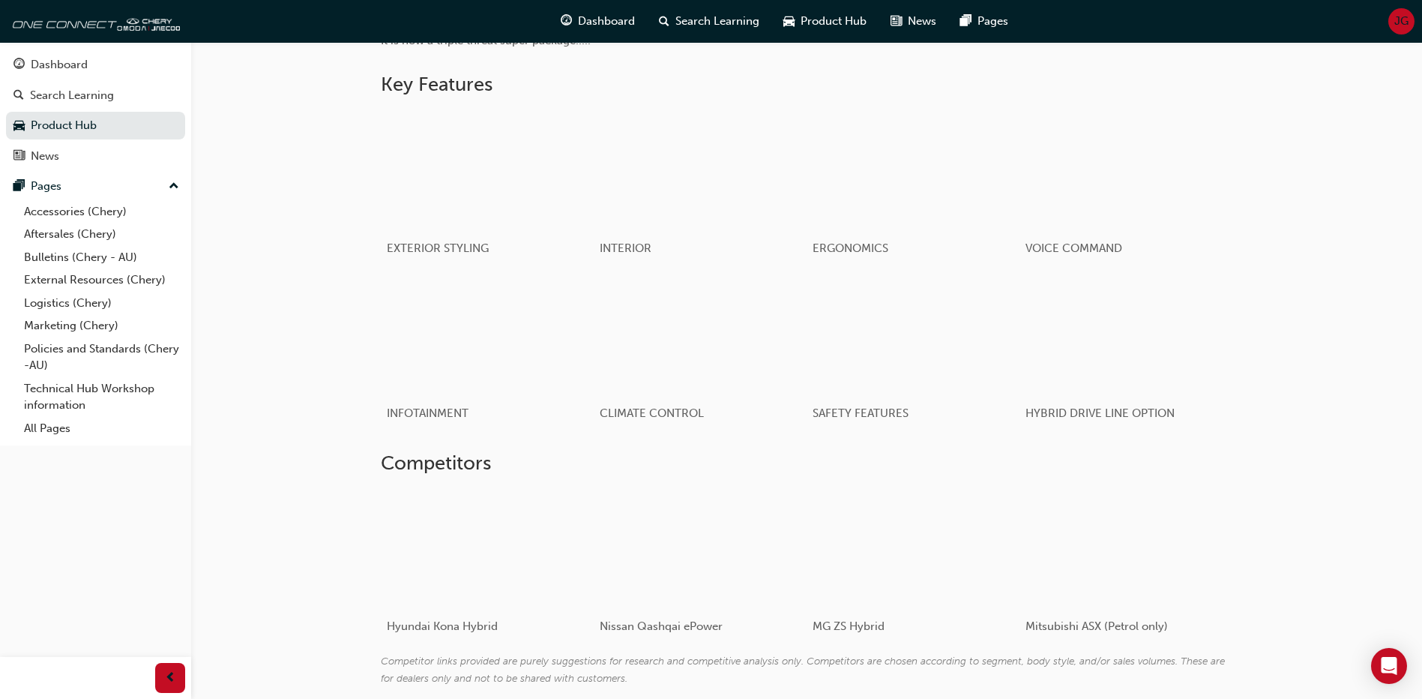
scroll to position [682, 0]
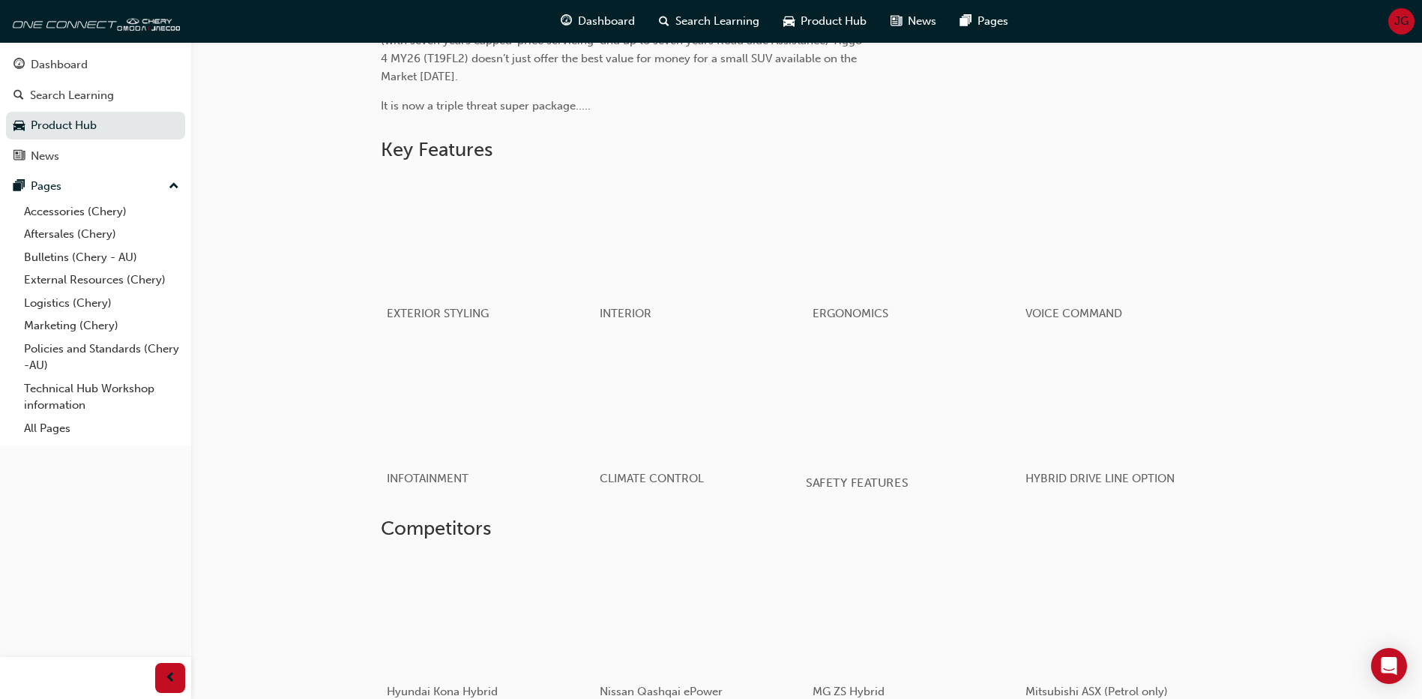
click at [979, 403] on div "button" at bounding box center [913, 400] width 214 height 120
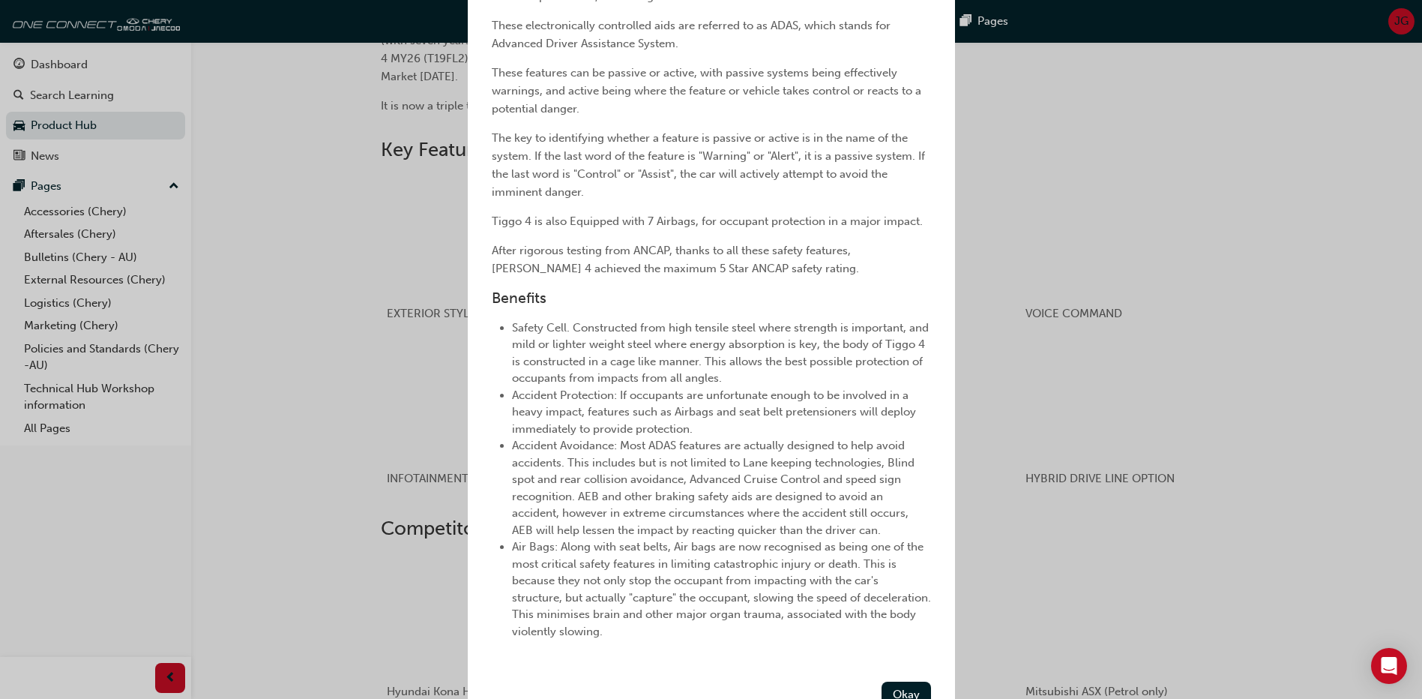
scroll to position [0, 0]
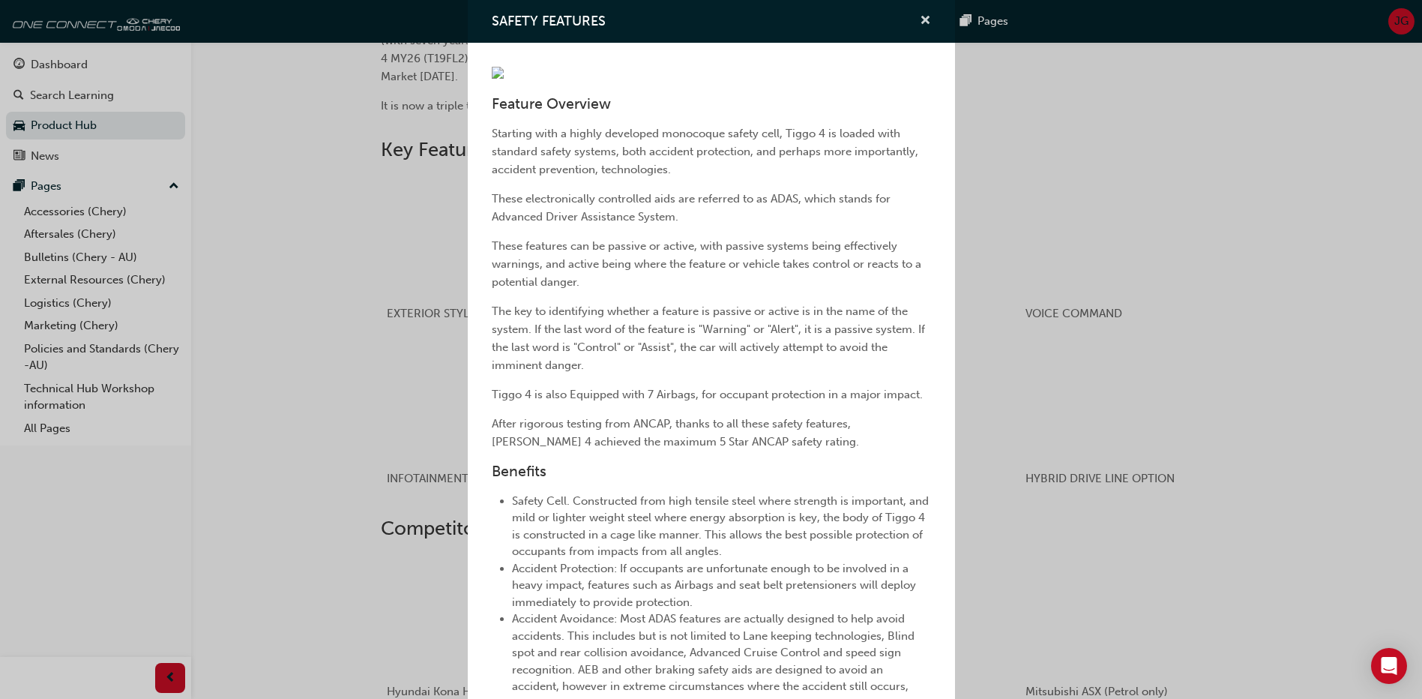
click at [920, 21] on span "cross-icon" at bounding box center [925, 21] width 11 height 13
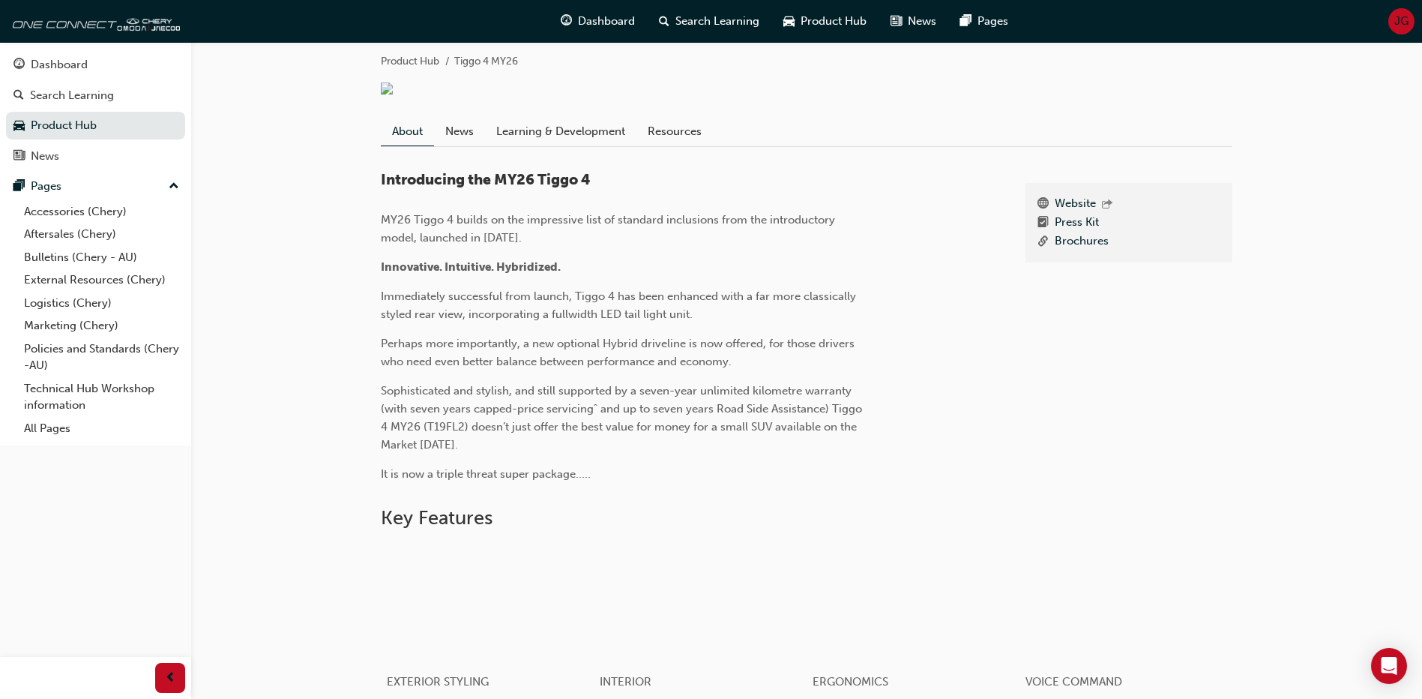
scroll to position [307, 0]
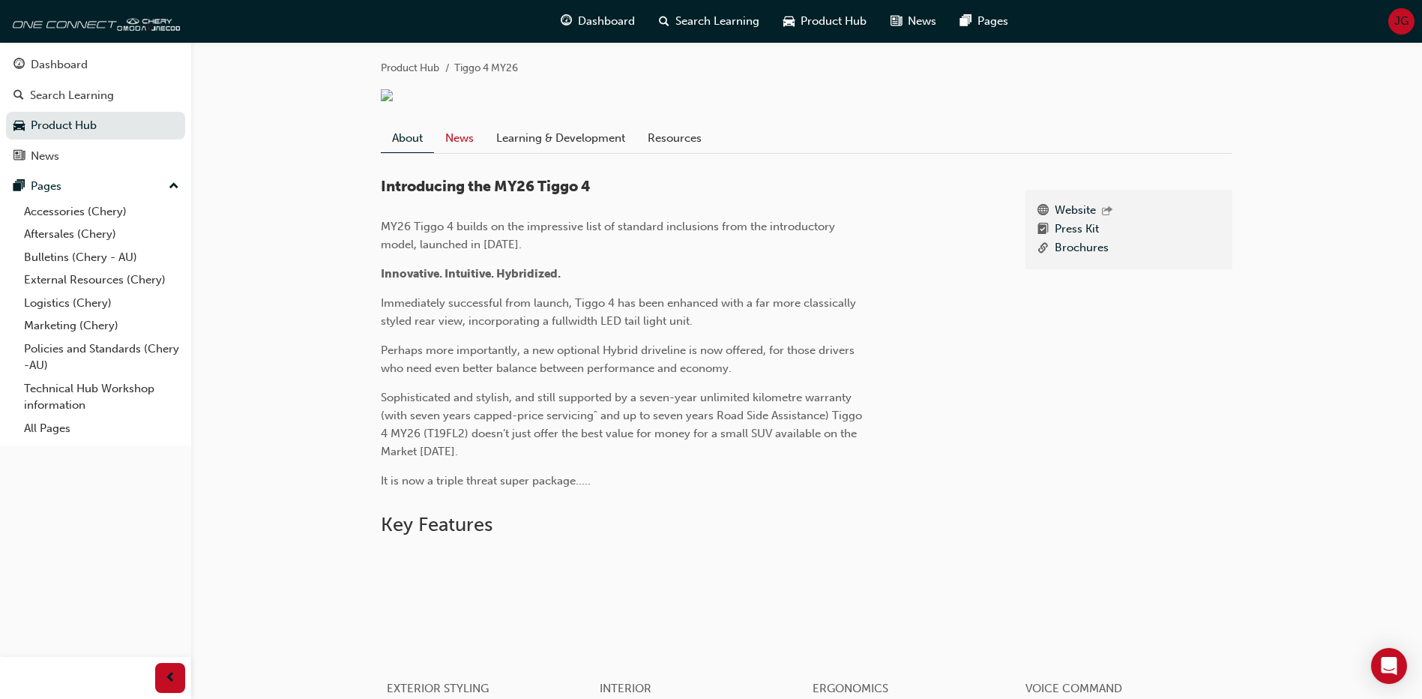
click at [466, 150] on link "News" at bounding box center [459, 138] width 51 height 28
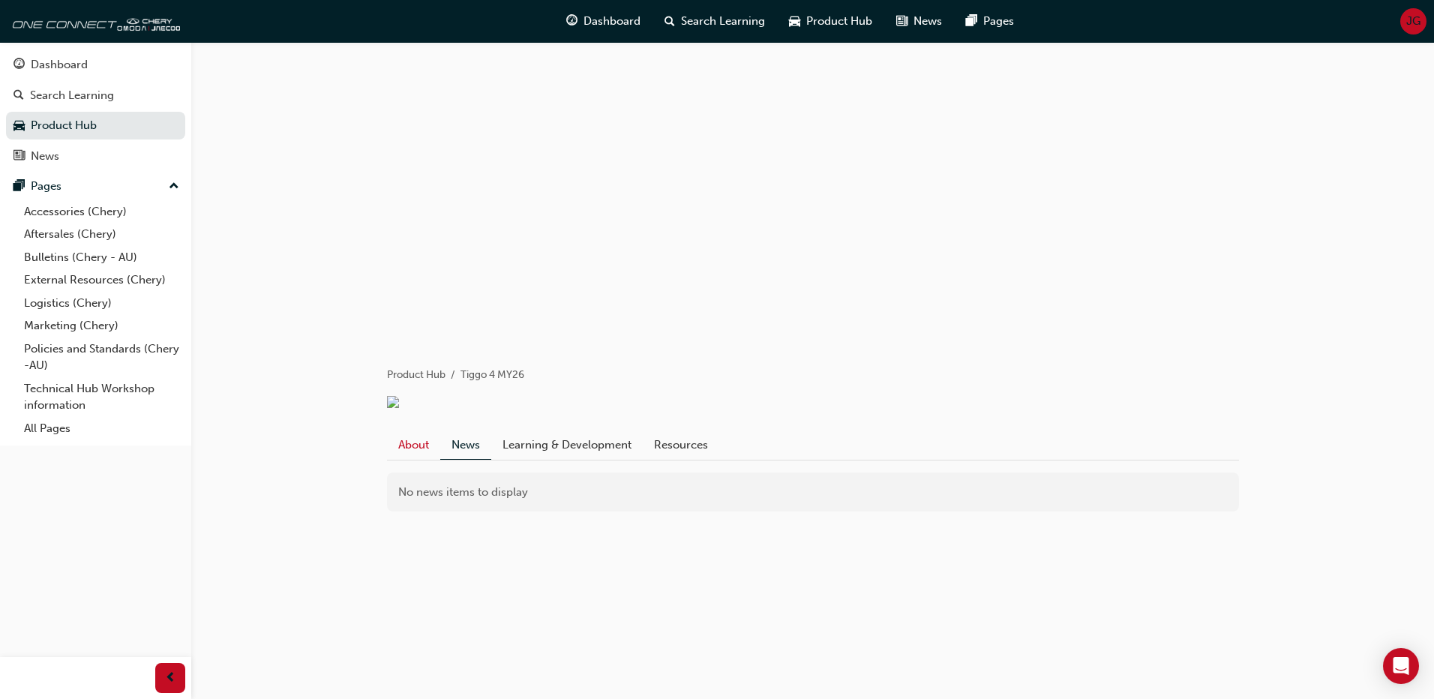
click at [406, 454] on link "About" at bounding box center [413, 444] width 53 height 28
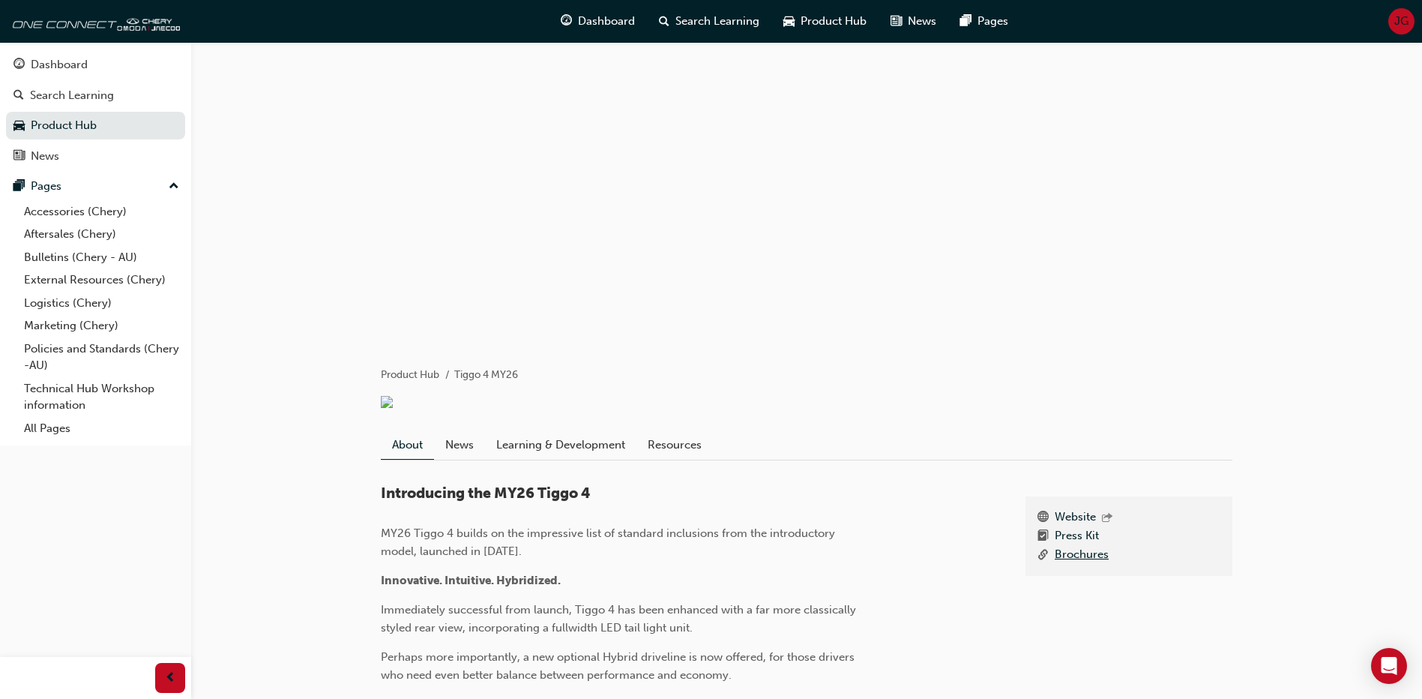
click at [1079, 565] on link "Brochures" at bounding box center [1082, 555] width 54 height 19
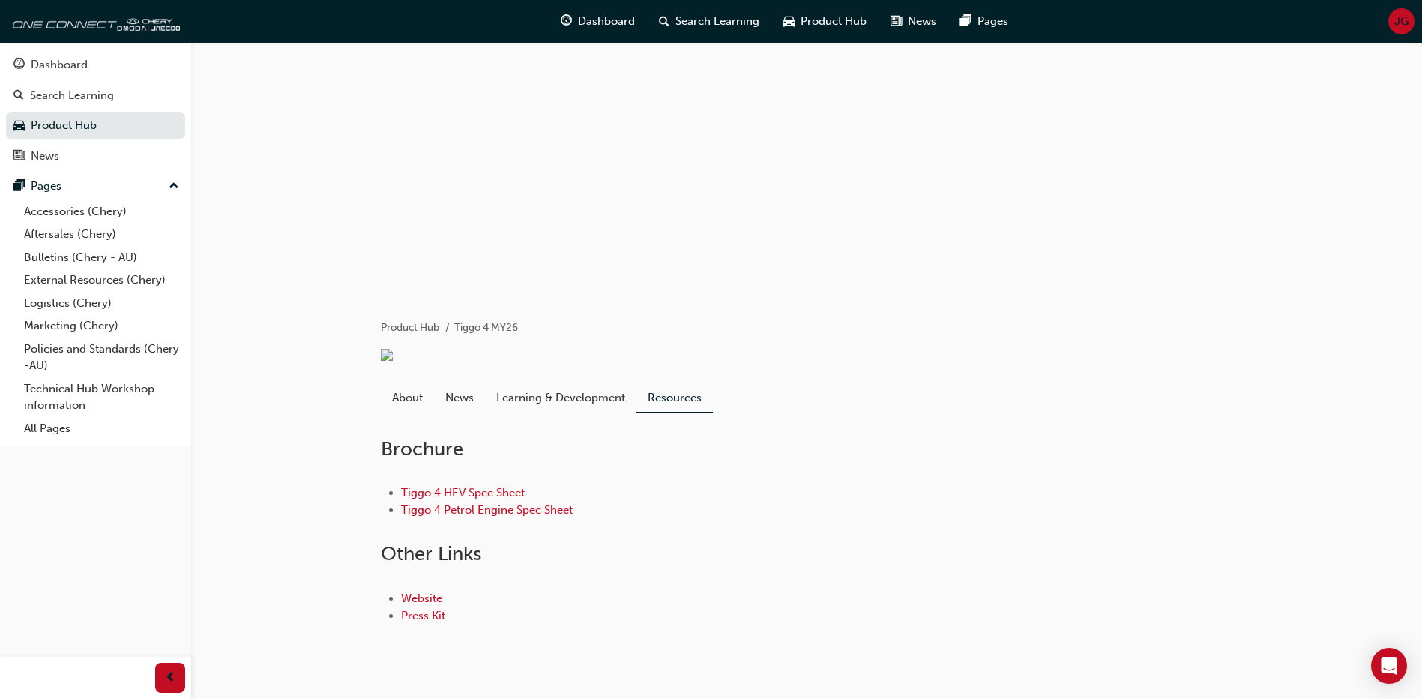
scroll to position [92, 0]
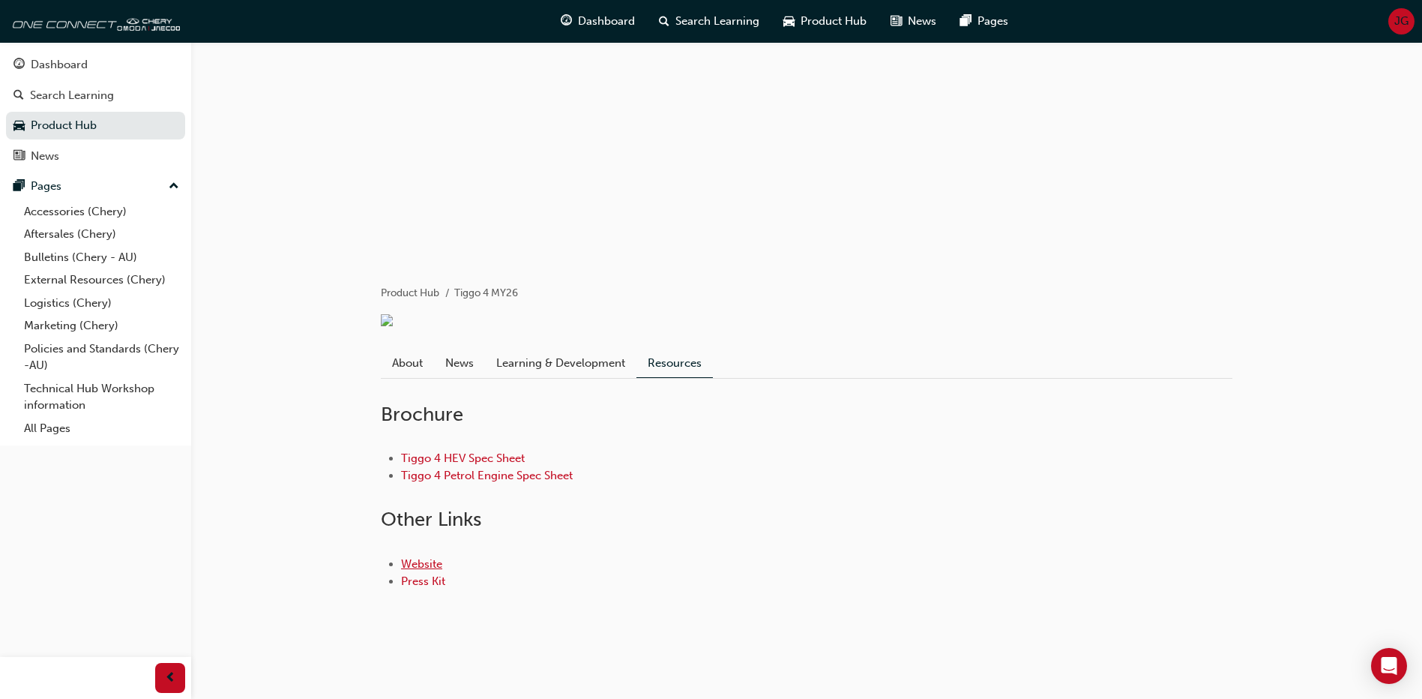
click at [421, 561] on link "Website" at bounding box center [421, 563] width 41 height 13
